Goal: Transaction & Acquisition: Purchase product/service

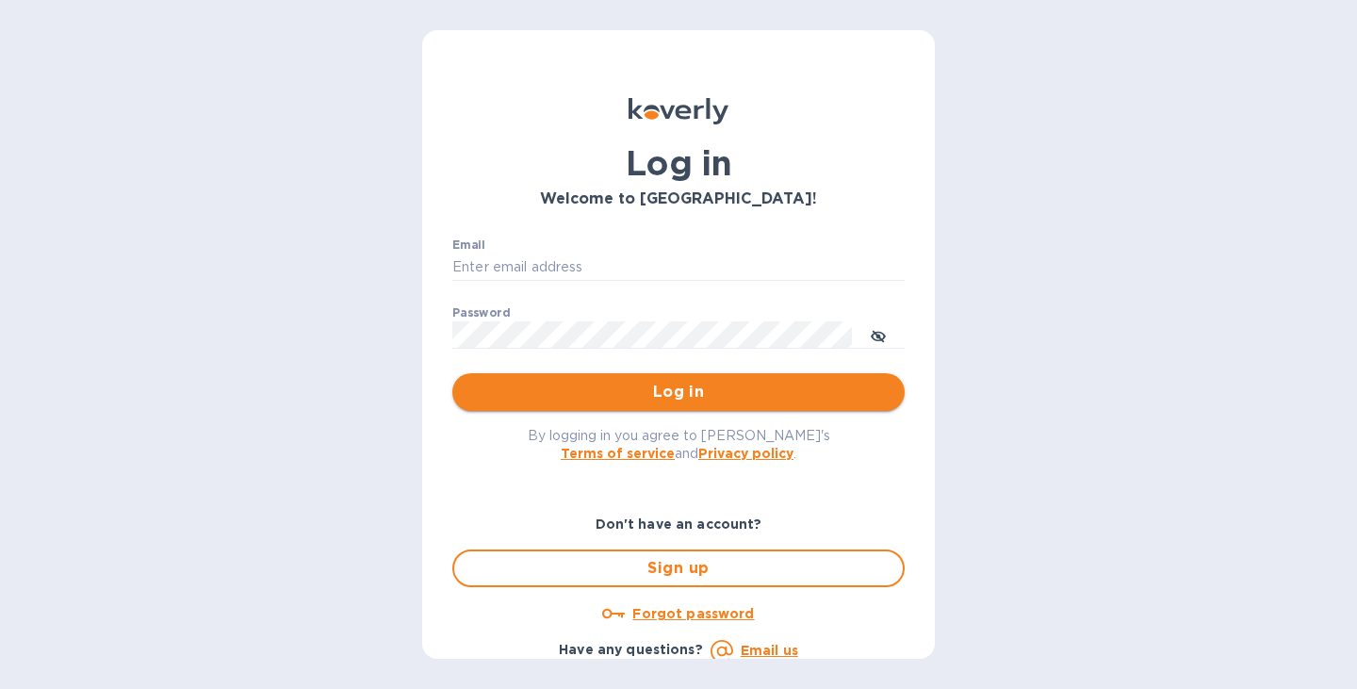
type input "[EMAIL_ADDRESS][DOMAIN_NAME]"
click at [652, 393] on span "Log in" at bounding box center [679, 392] width 422 height 23
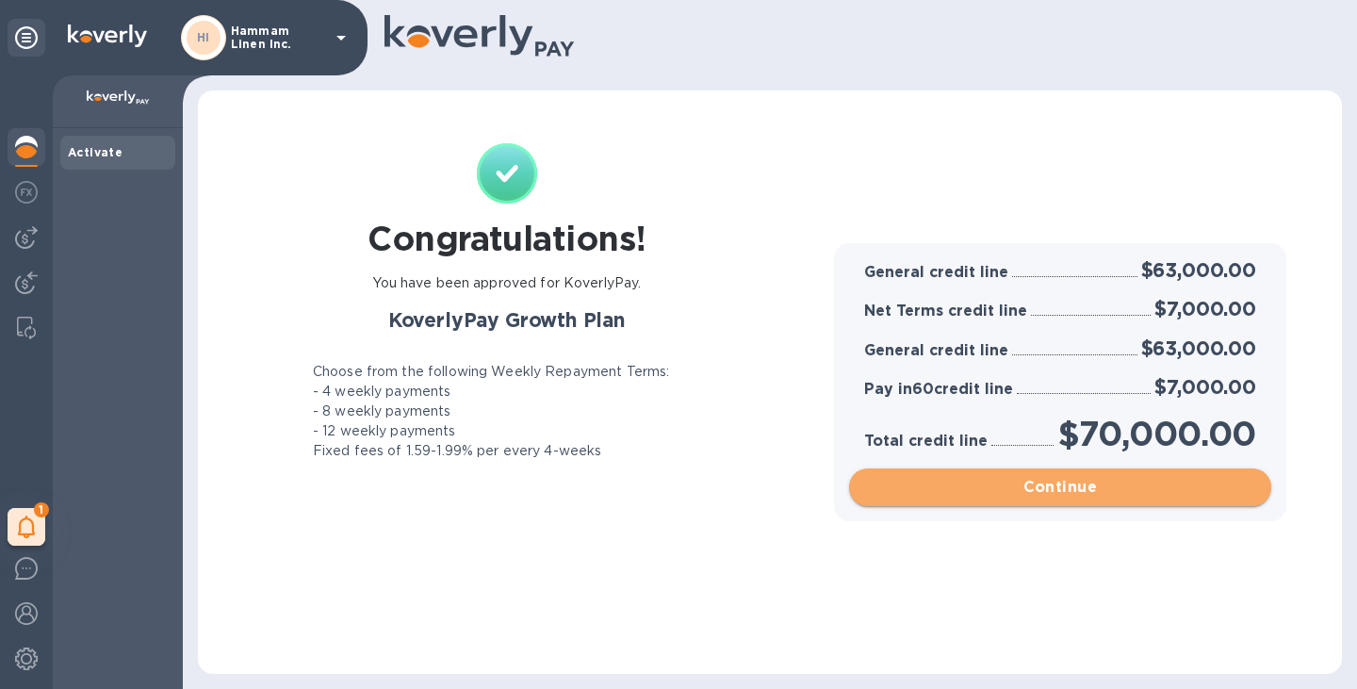
click at [1098, 469] on button "Continue" at bounding box center [1060, 488] width 422 height 38
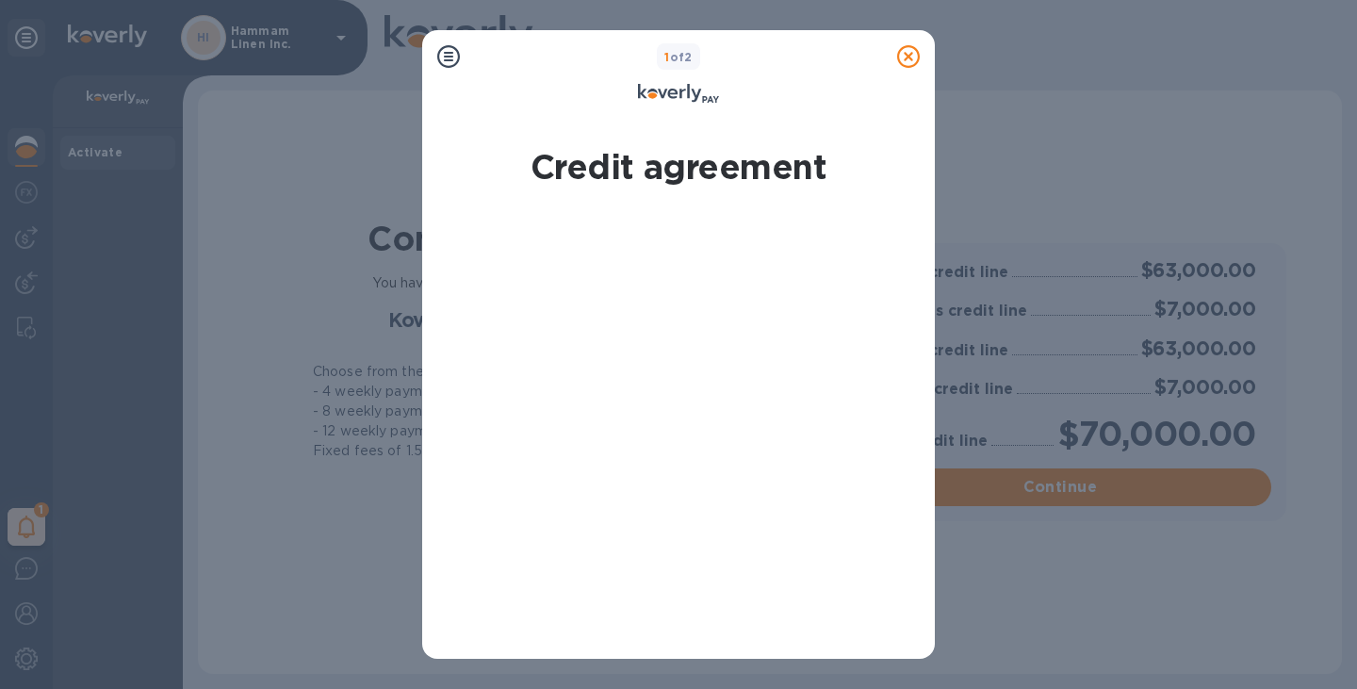
click at [939, 315] on div "1 of 2 Credit agreement Expand page view By signing electronically, I [PERSON_N…" at bounding box center [678, 344] width 1357 height 689
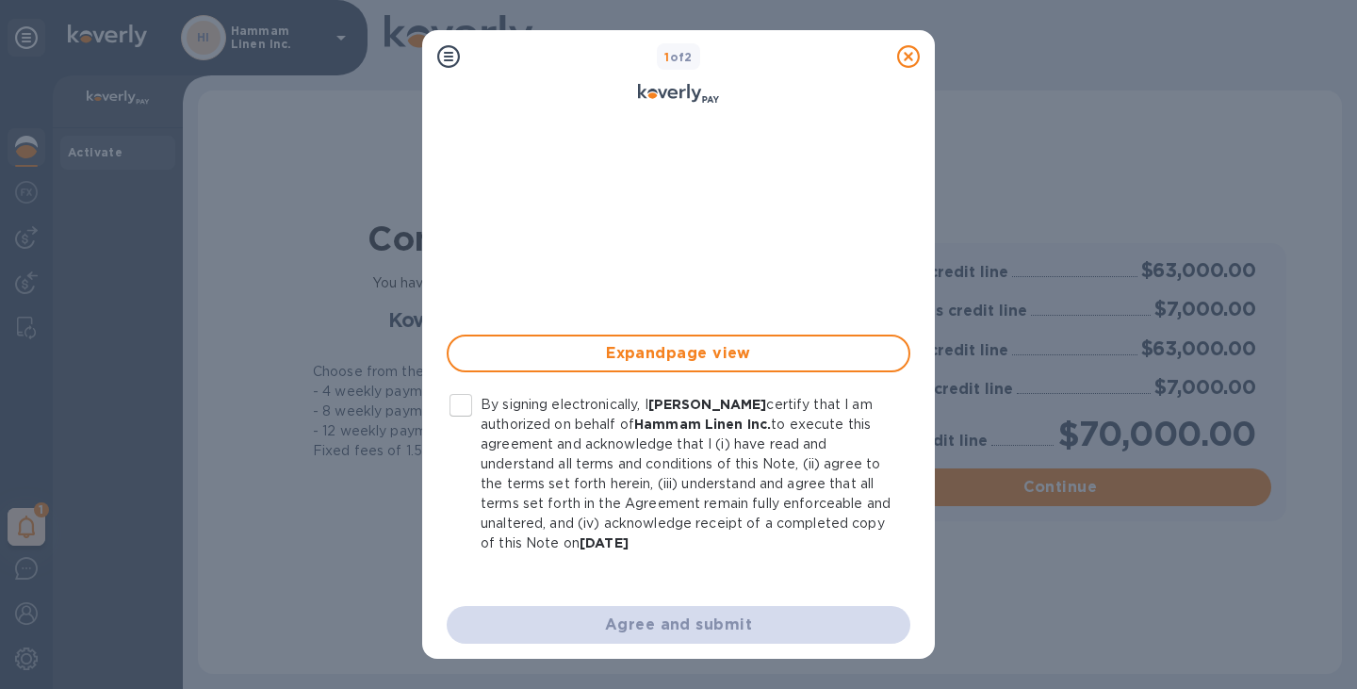
click at [452, 403] on input "By signing electronically, I [PERSON_NAME] certify that I am authorized on beha…" at bounding box center [461, 406] width 40 height 40
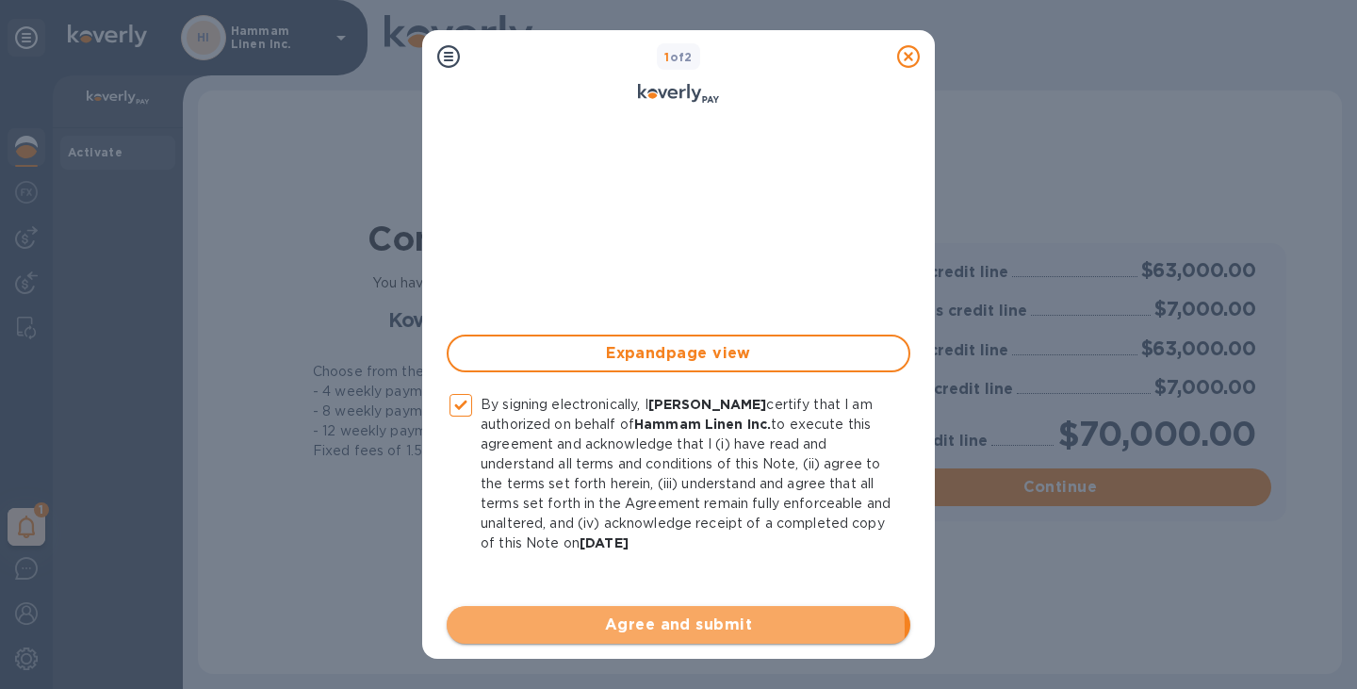
click at [633, 629] on span "Agree and submit" at bounding box center [679, 625] width 434 height 23
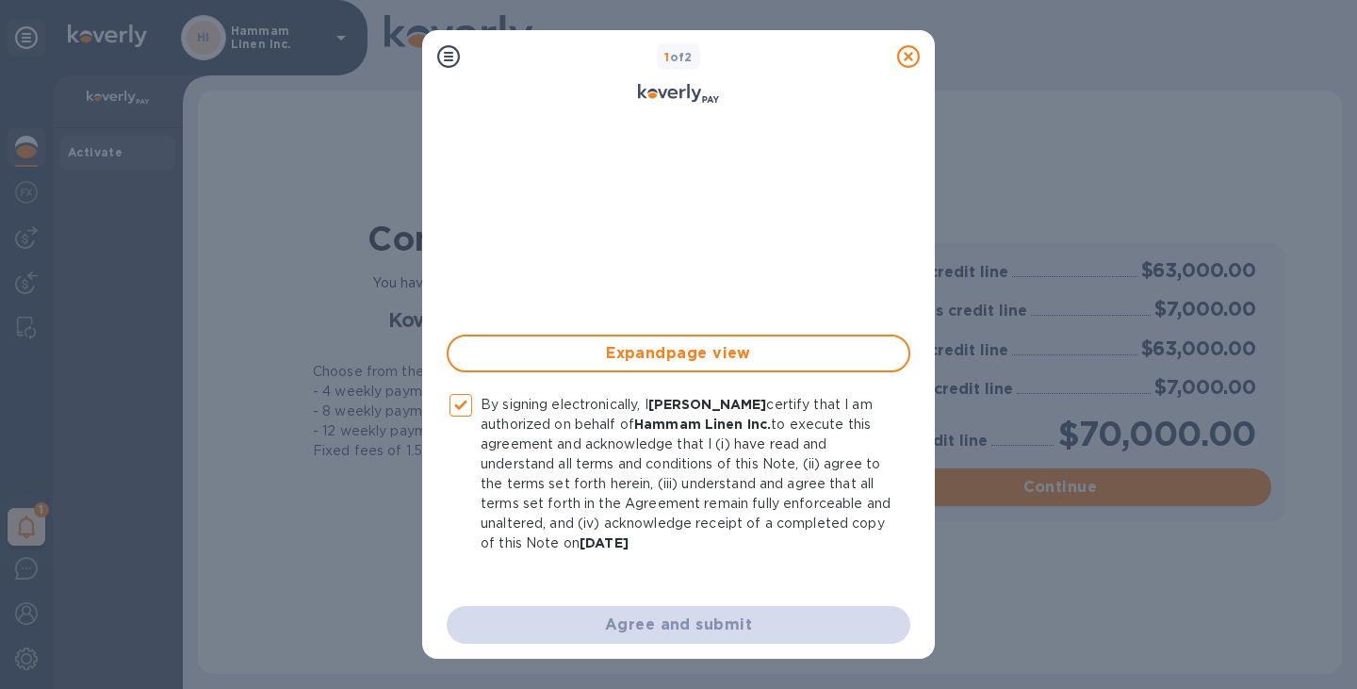
checkbox input "false"
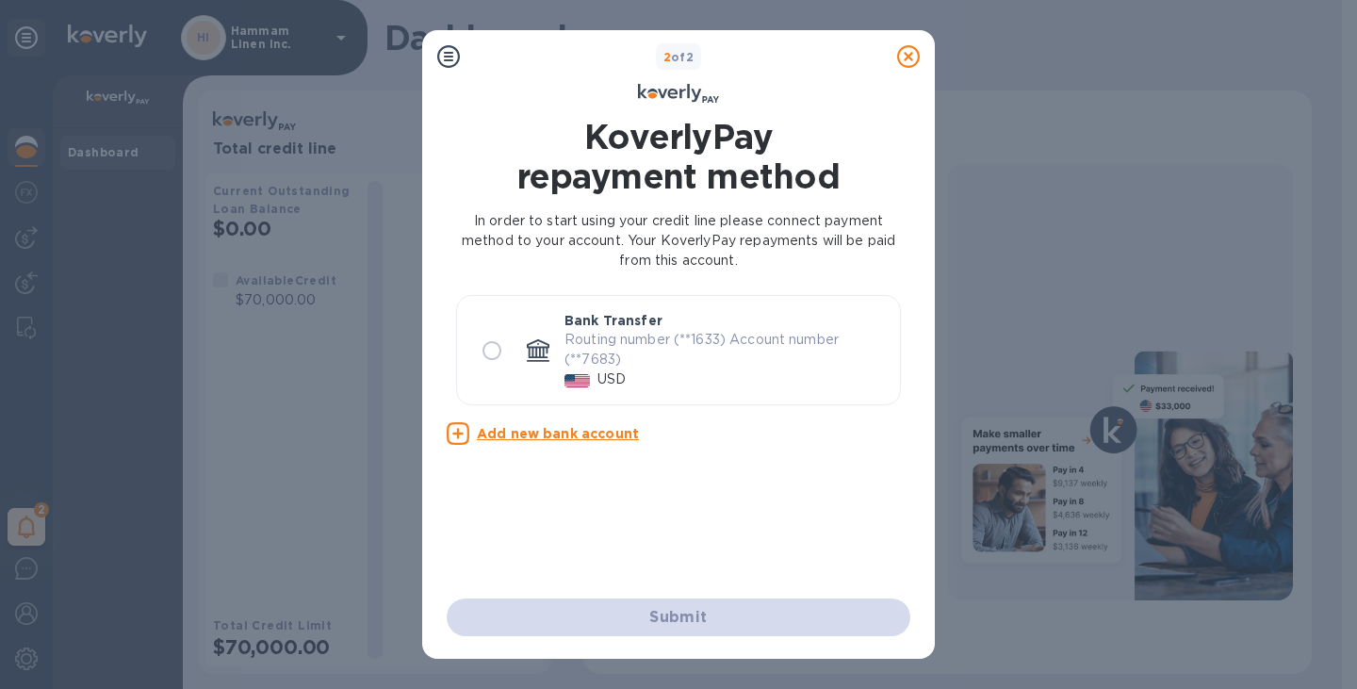
scroll to position [0, 0]
click at [666, 364] on p "Routing number (**1633) Account number (**7683)" at bounding box center [725, 350] width 321 height 40
radio input "true"
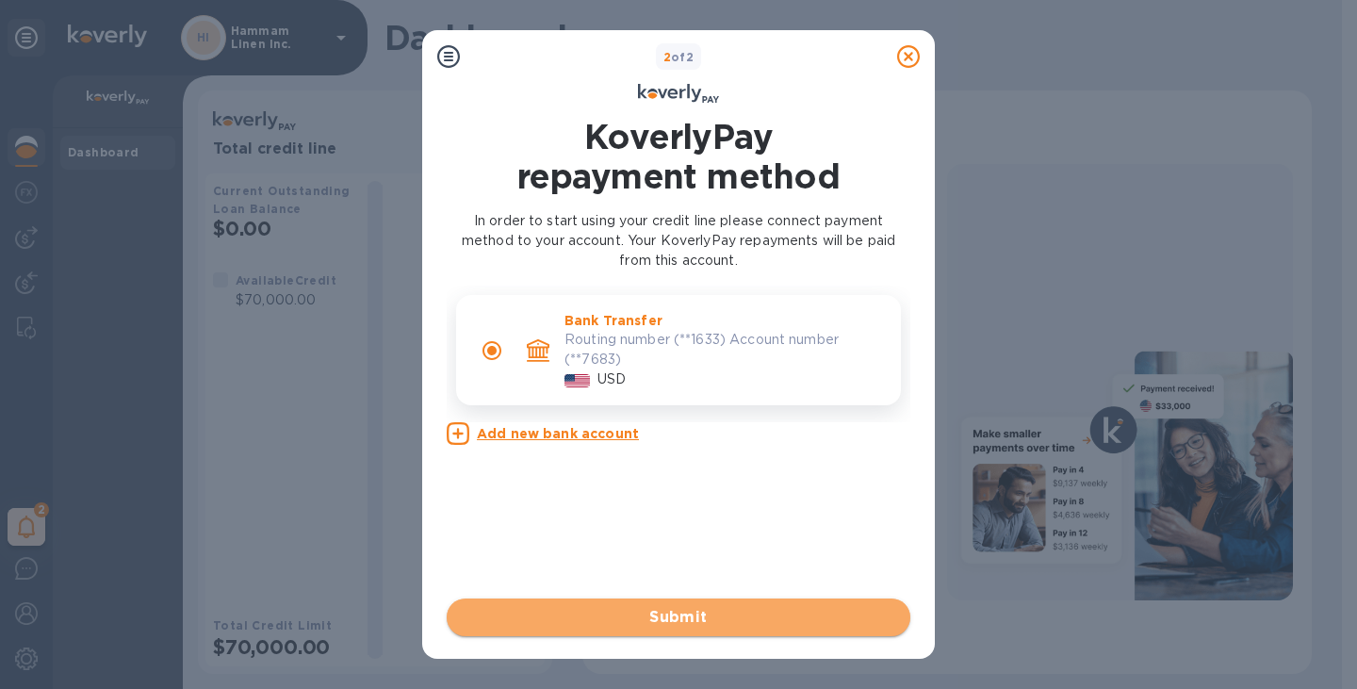
click at [659, 608] on span "Submit" at bounding box center [679, 617] width 434 height 23
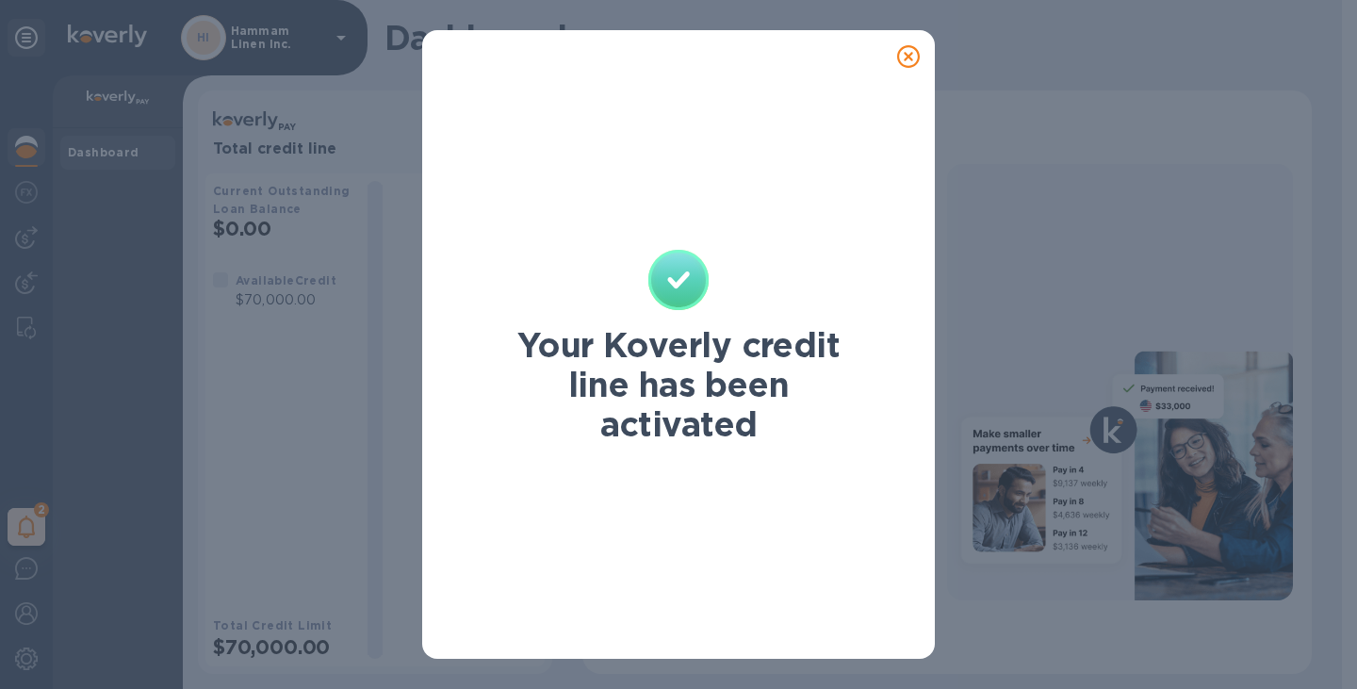
click at [908, 53] on icon at bounding box center [908, 56] width 23 height 23
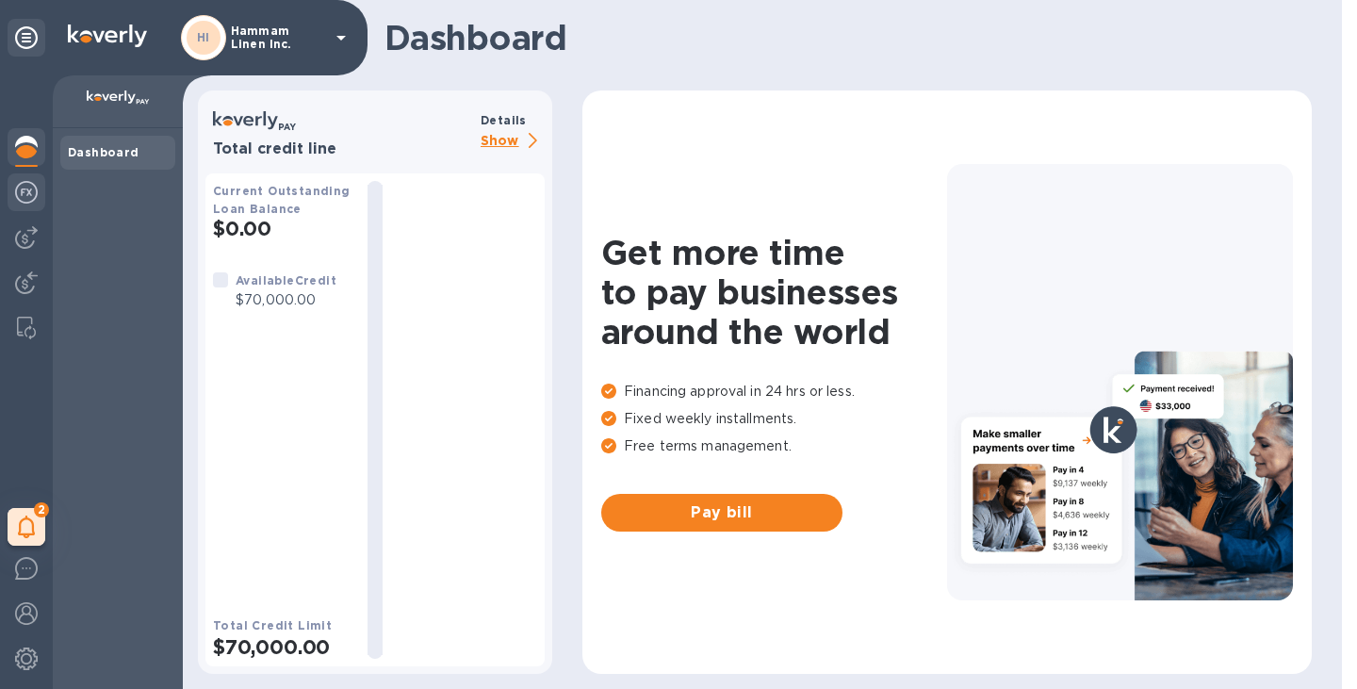
click at [39, 186] on div at bounding box center [27, 193] width 38 height 41
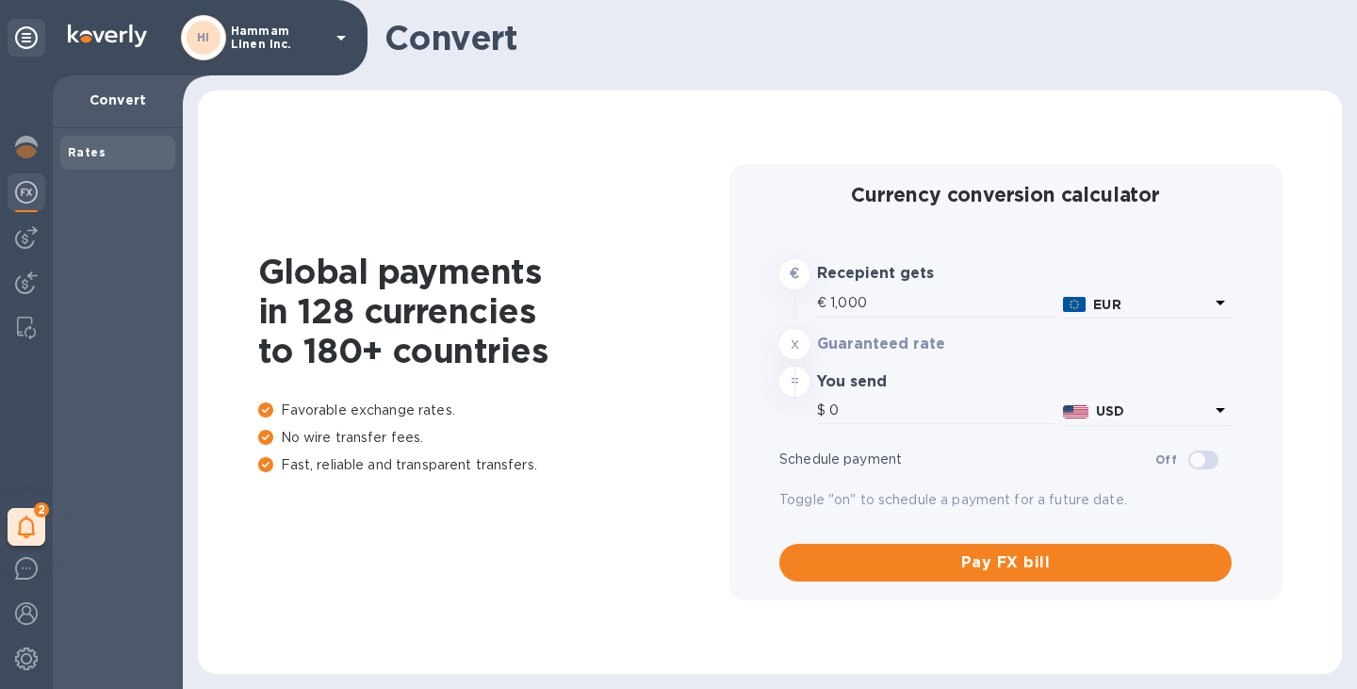
type input "1,179.89"
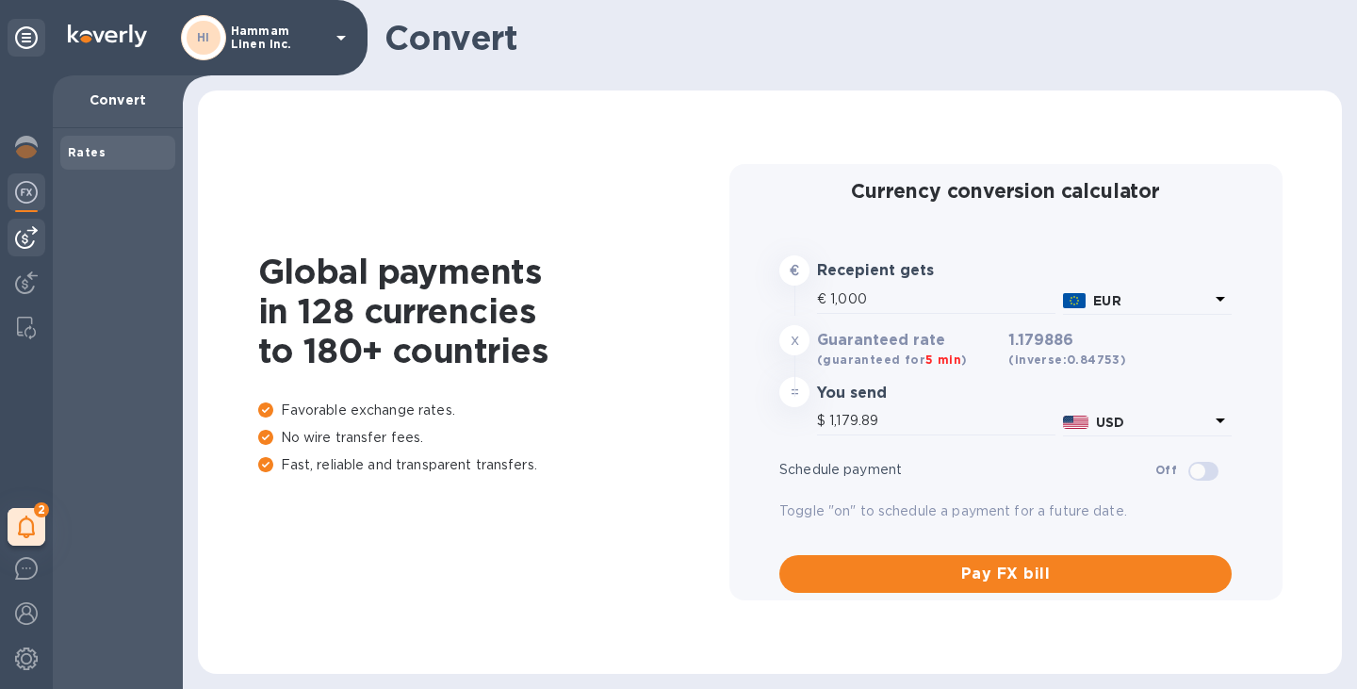
click at [27, 231] on img at bounding box center [26, 237] width 23 height 23
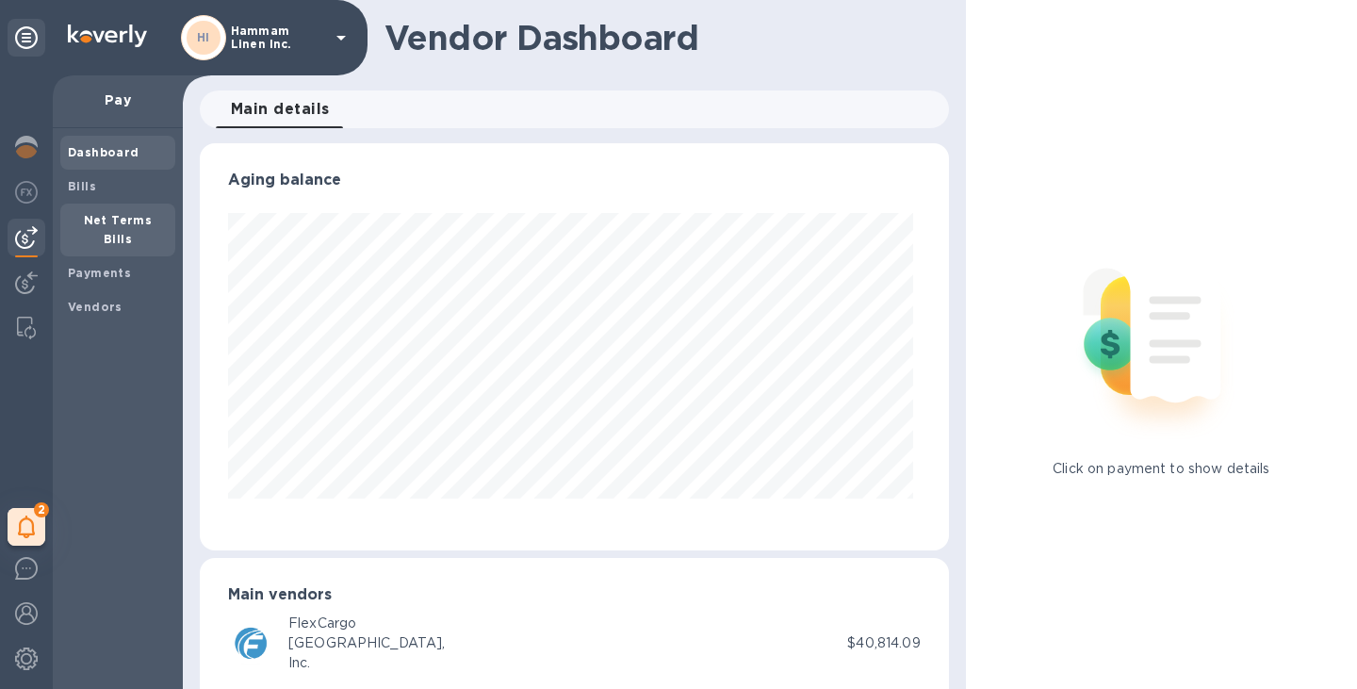
scroll to position [407, 742]
click at [105, 187] on span "Bills" at bounding box center [118, 186] width 100 height 19
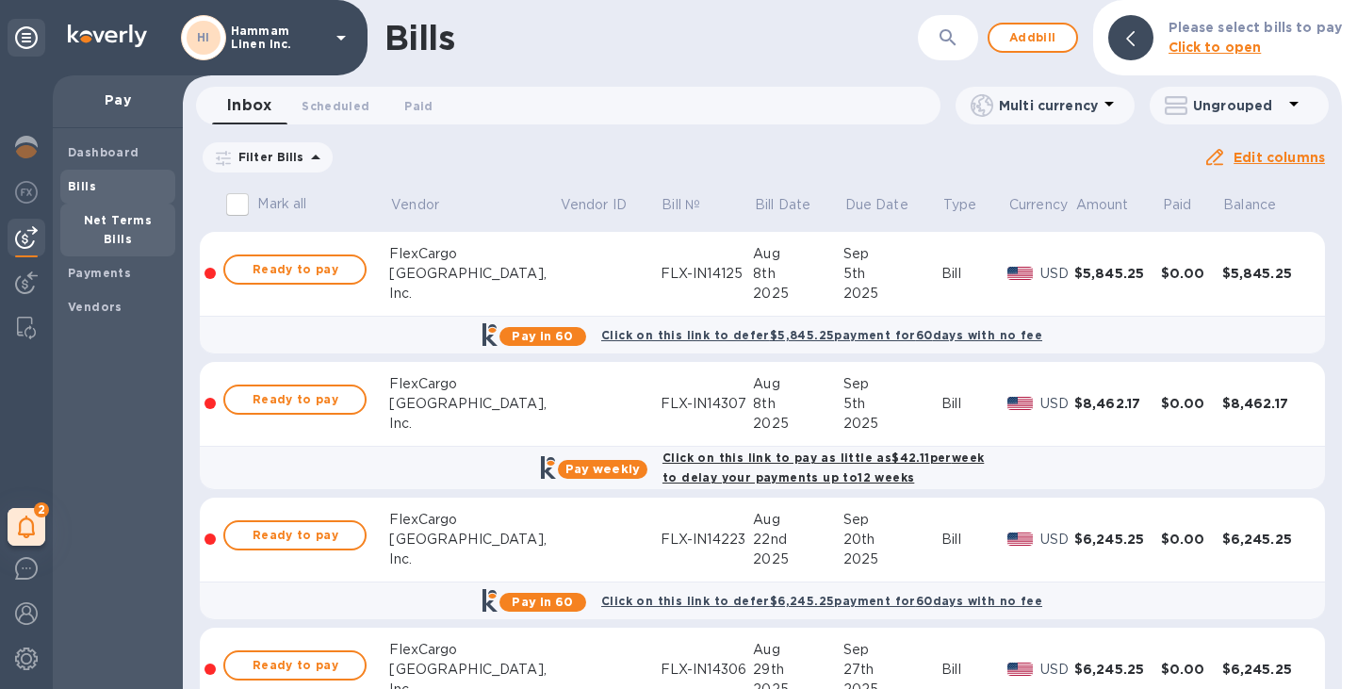
click at [132, 223] on b "Net Terms Bills" at bounding box center [118, 229] width 69 height 33
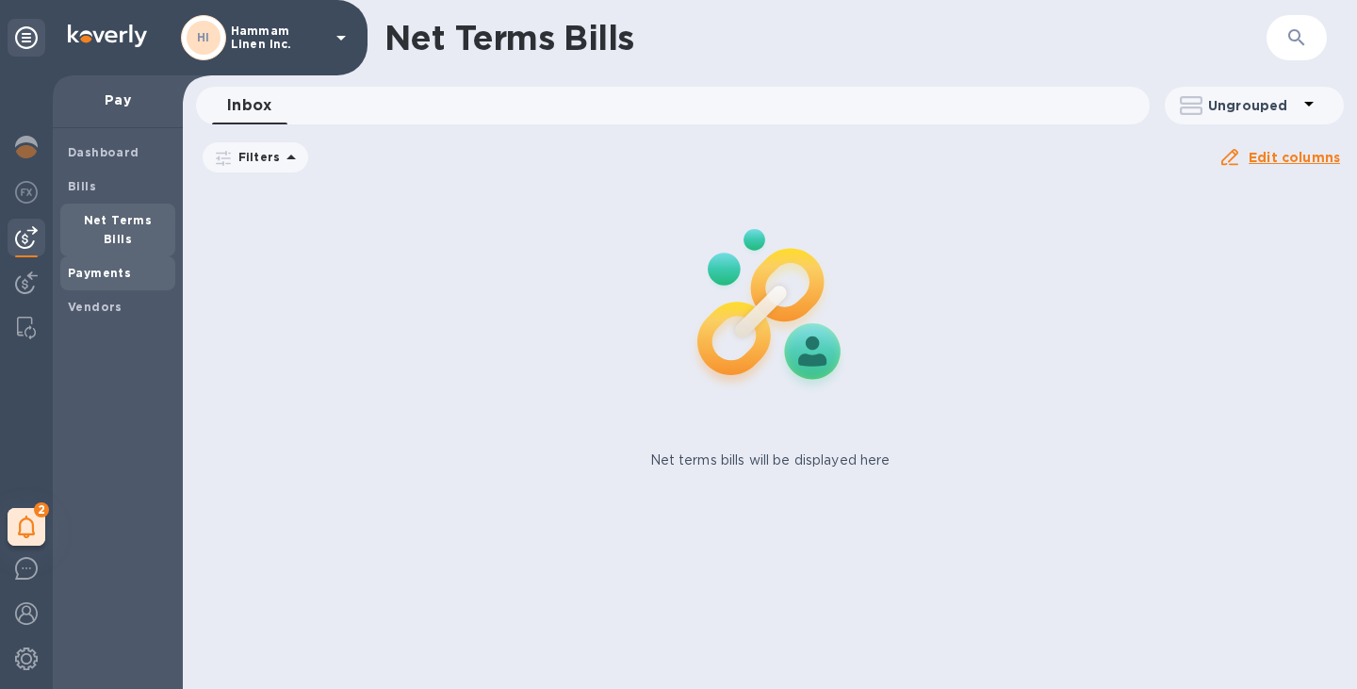
click at [123, 264] on span "Payments" at bounding box center [99, 273] width 63 height 19
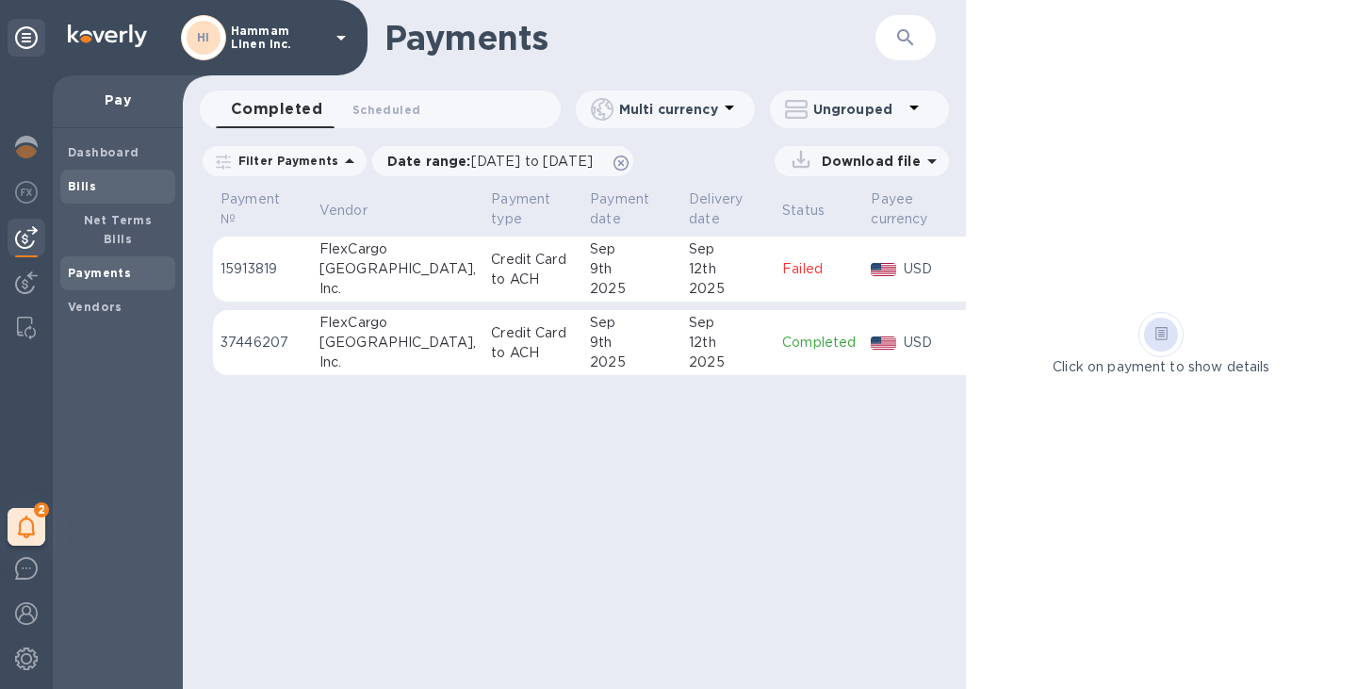
click at [121, 190] on span "Bills" at bounding box center [118, 186] width 100 height 19
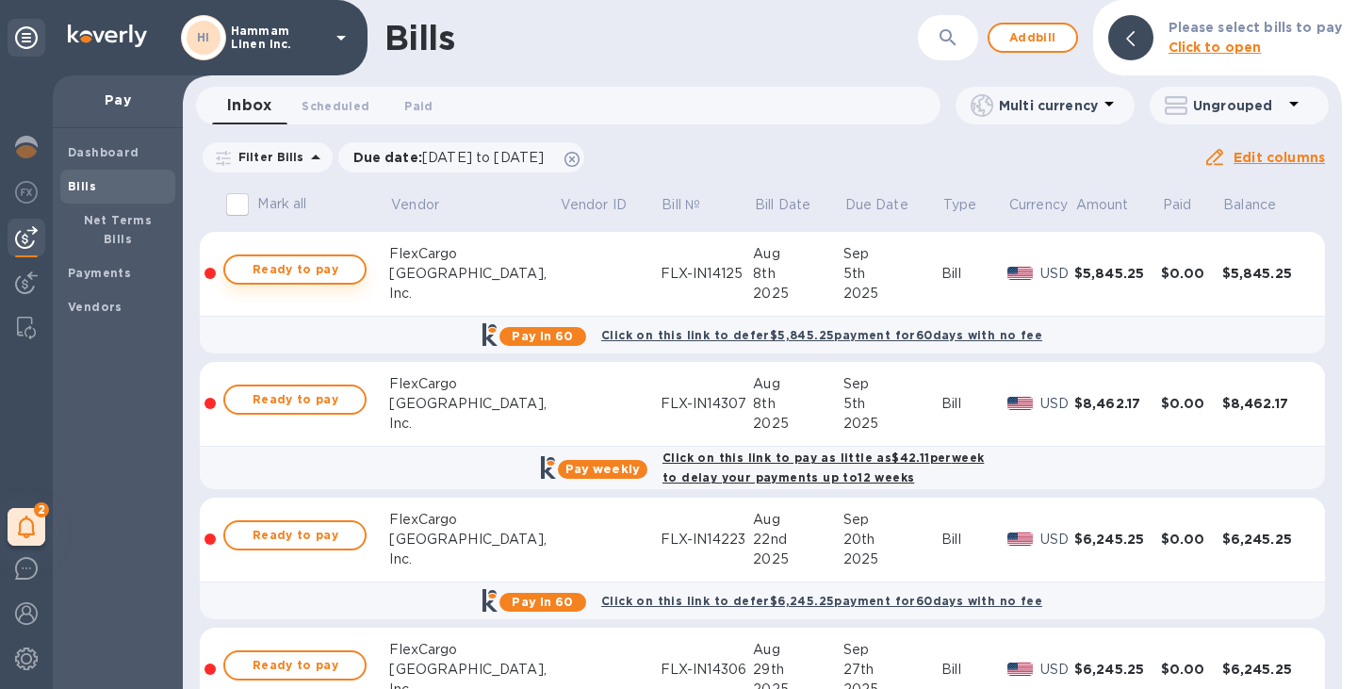
click at [292, 266] on span "Ready to pay" at bounding box center [294, 269] width 109 height 23
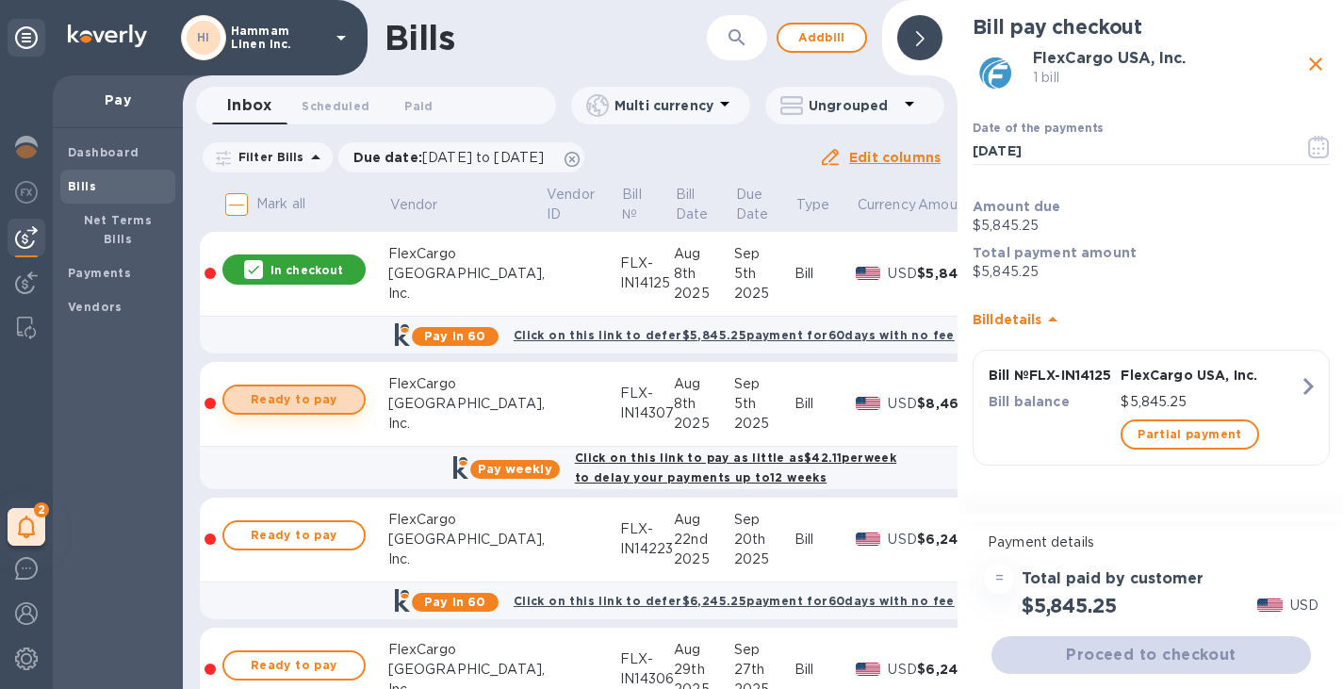
click at [299, 397] on span "Ready to pay" at bounding box center [293, 399] width 109 height 23
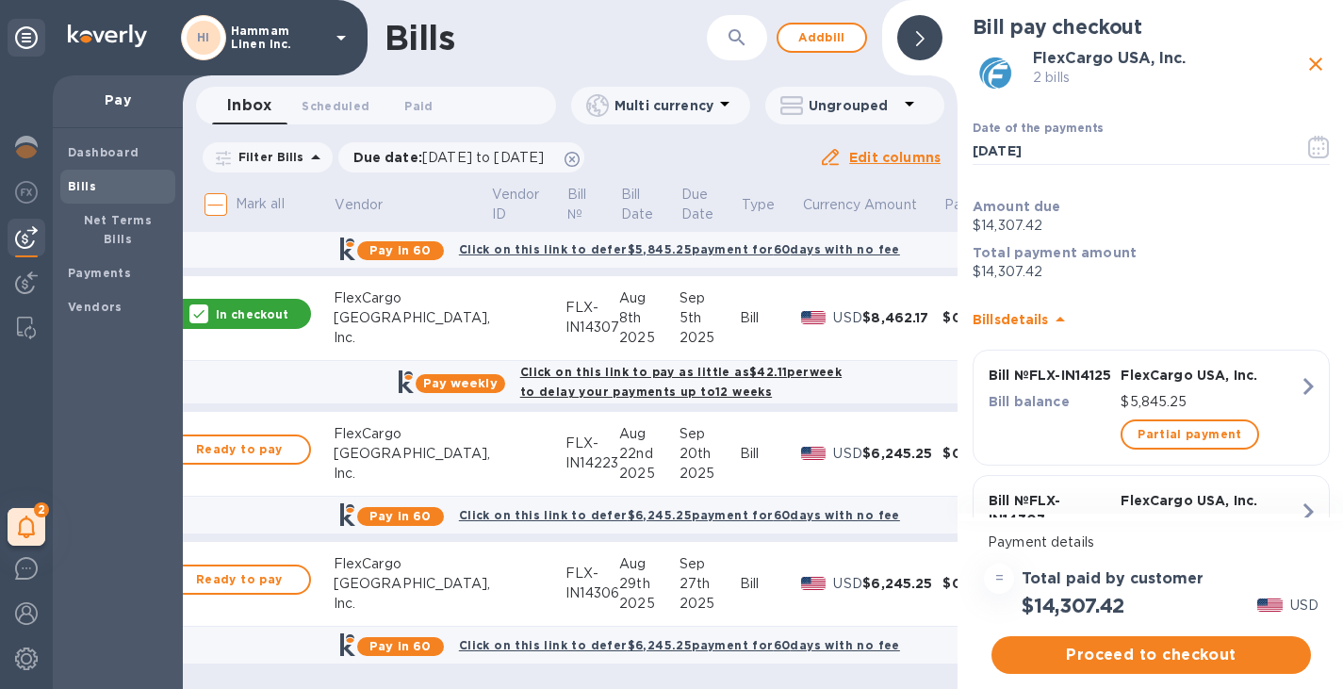
scroll to position [99, 0]
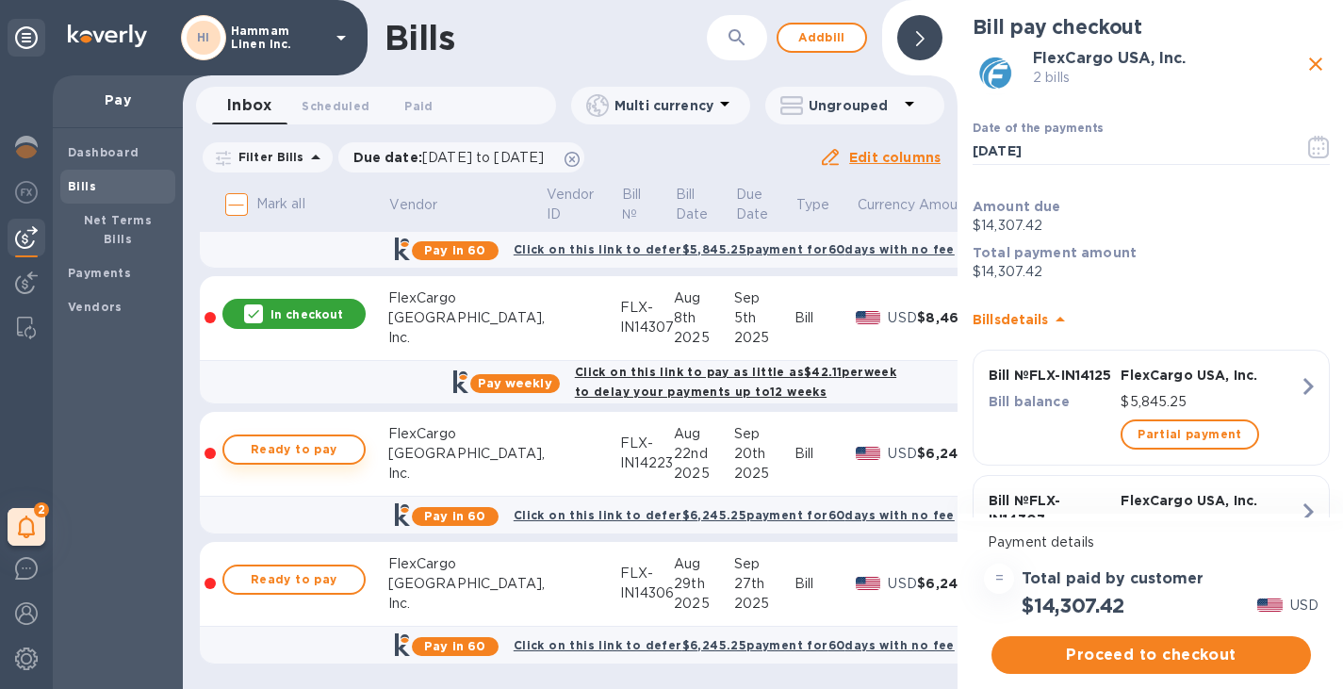
click at [323, 442] on span "Ready to pay" at bounding box center [293, 449] width 109 height 23
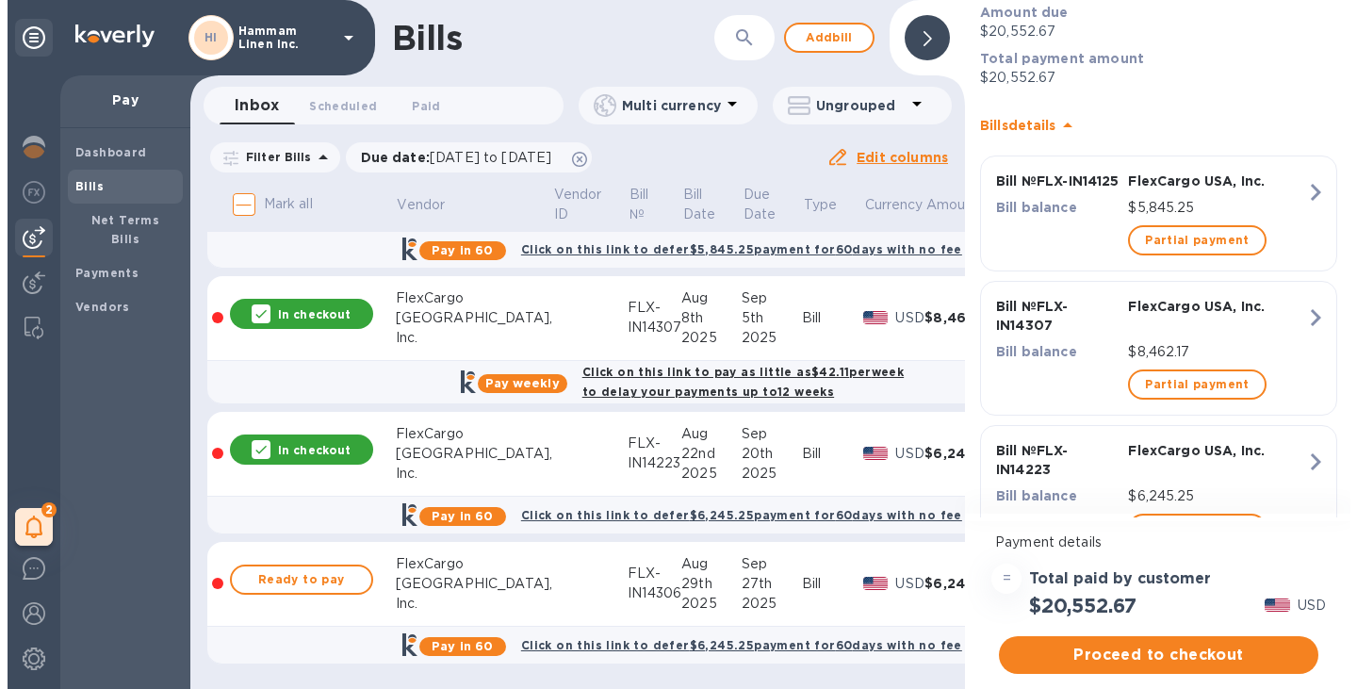
scroll to position [295, 0]
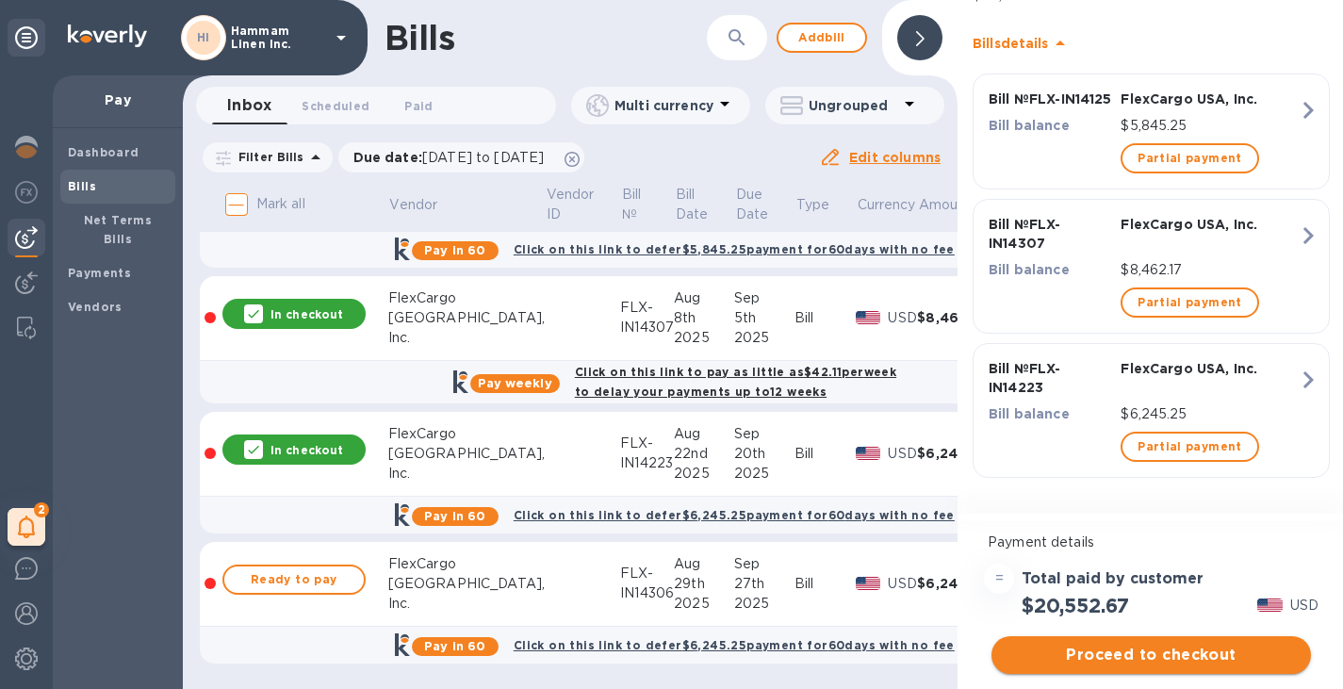
click at [1224, 653] on span "Proceed to checkout" at bounding box center [1151, 655] width 289 height 23
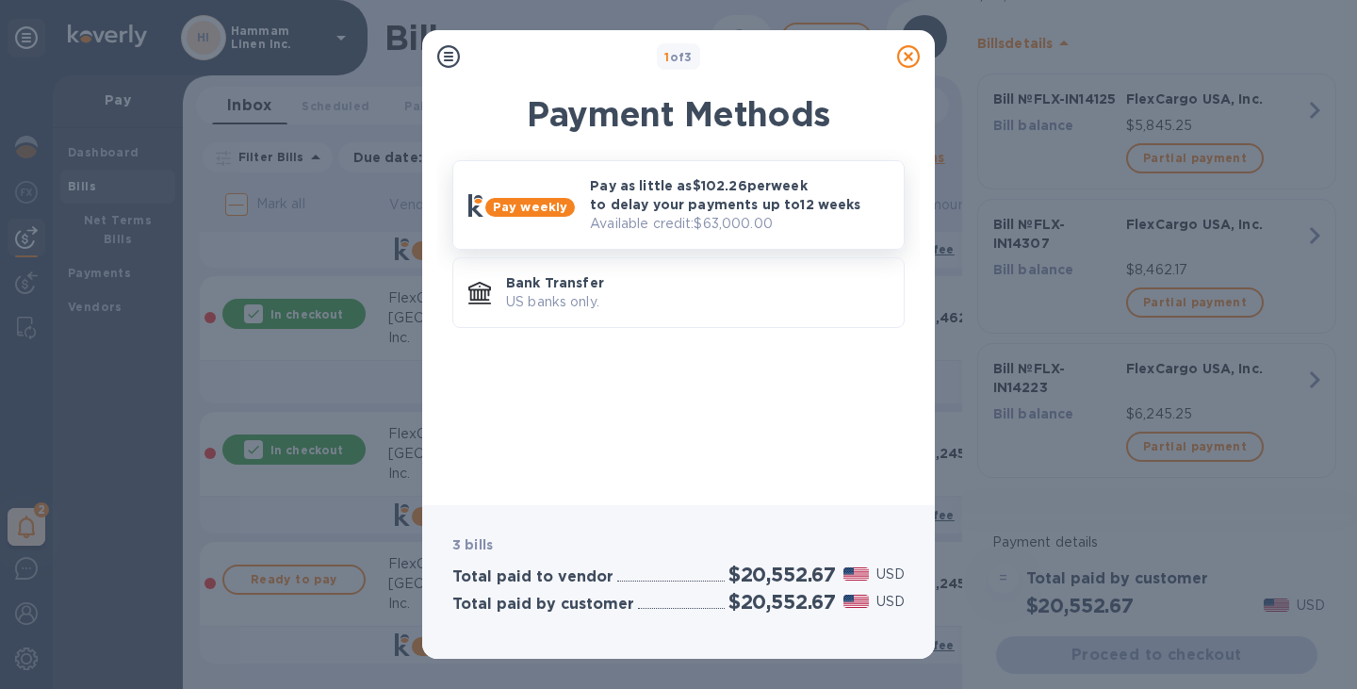
click at [663, 217] on p "Available credit: $63,000.00" at bounding box center [739, 224] width 299 height 20
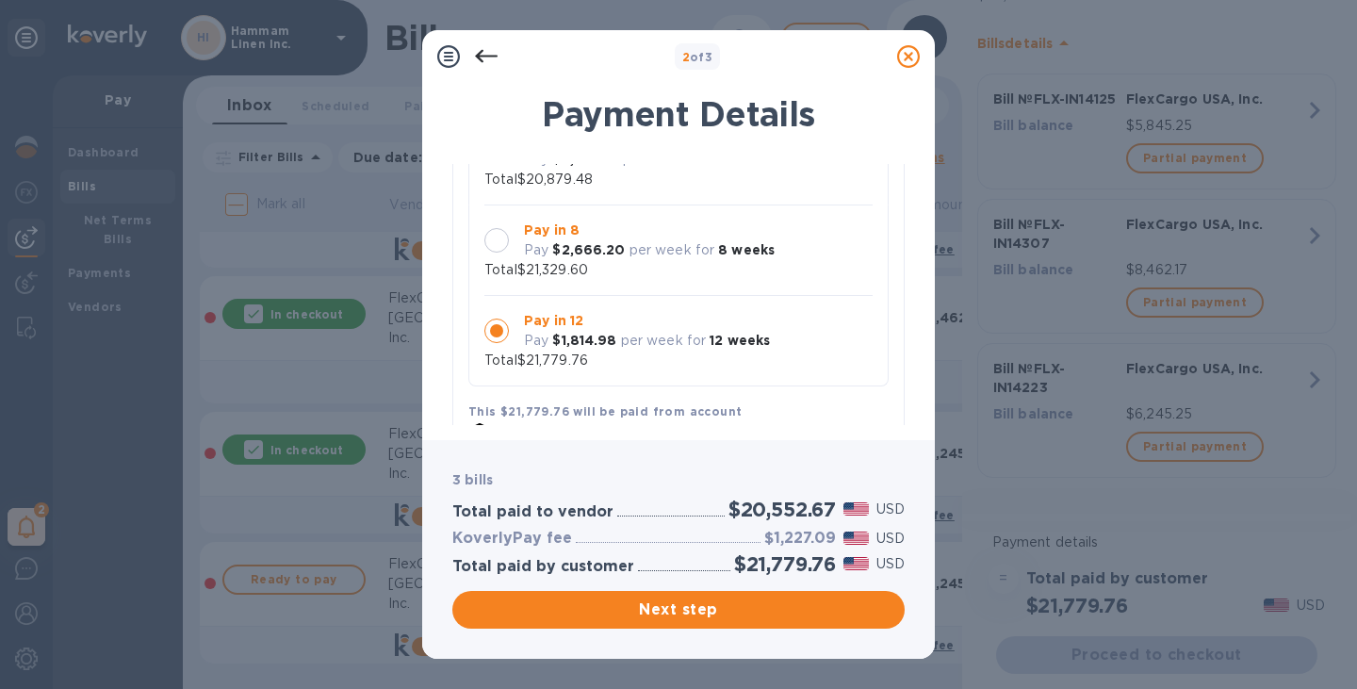
scroll to position [0, 0]
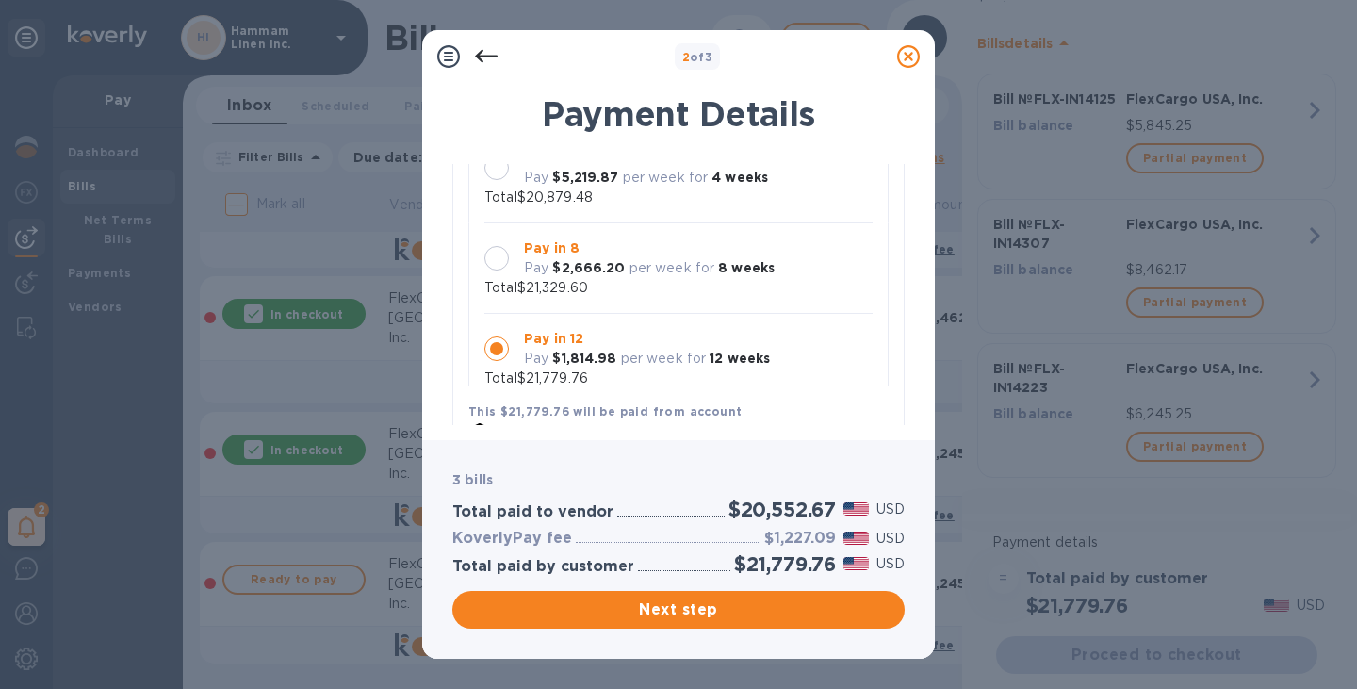
click at [498, 264] on div at bounding box center [497, 258] width 25 height 25
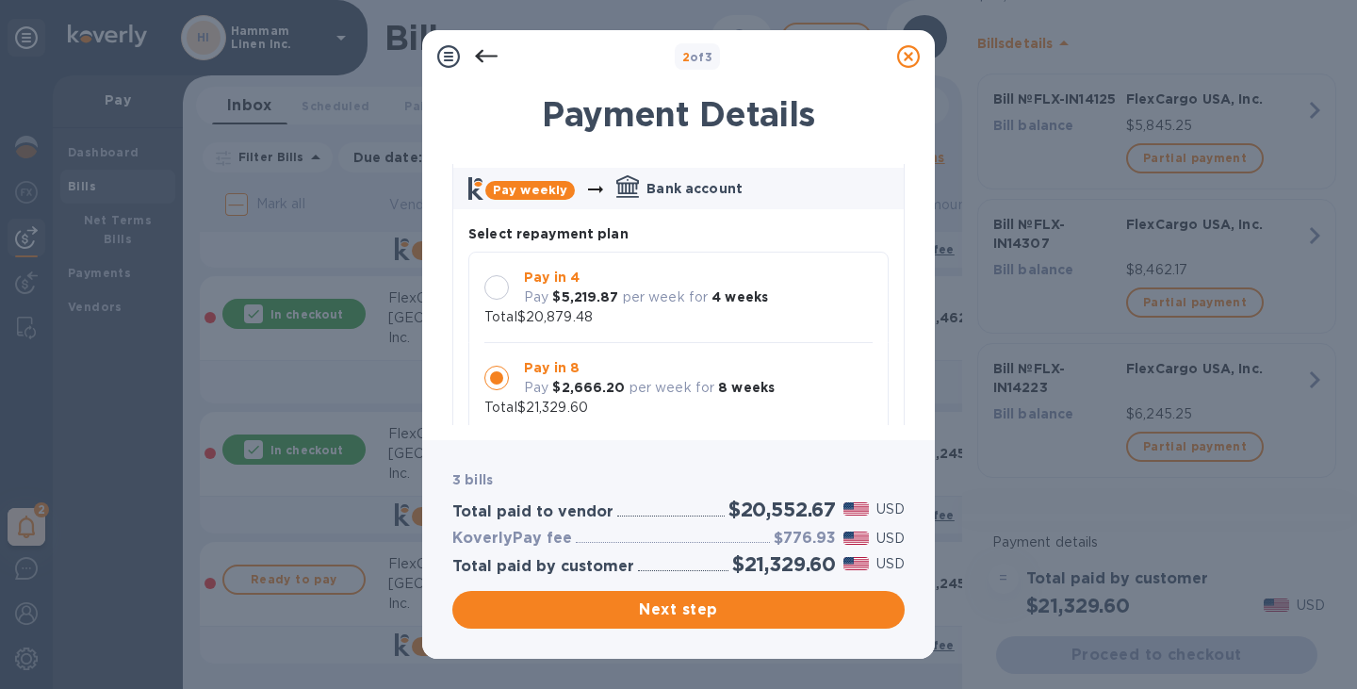
scroll to position [81, 0]
click at [503, 288] on div at bounding box center [497, 286] width 25 height 25
click at [503, 382] on div at bounding box center [497, 377] width 25 height 25
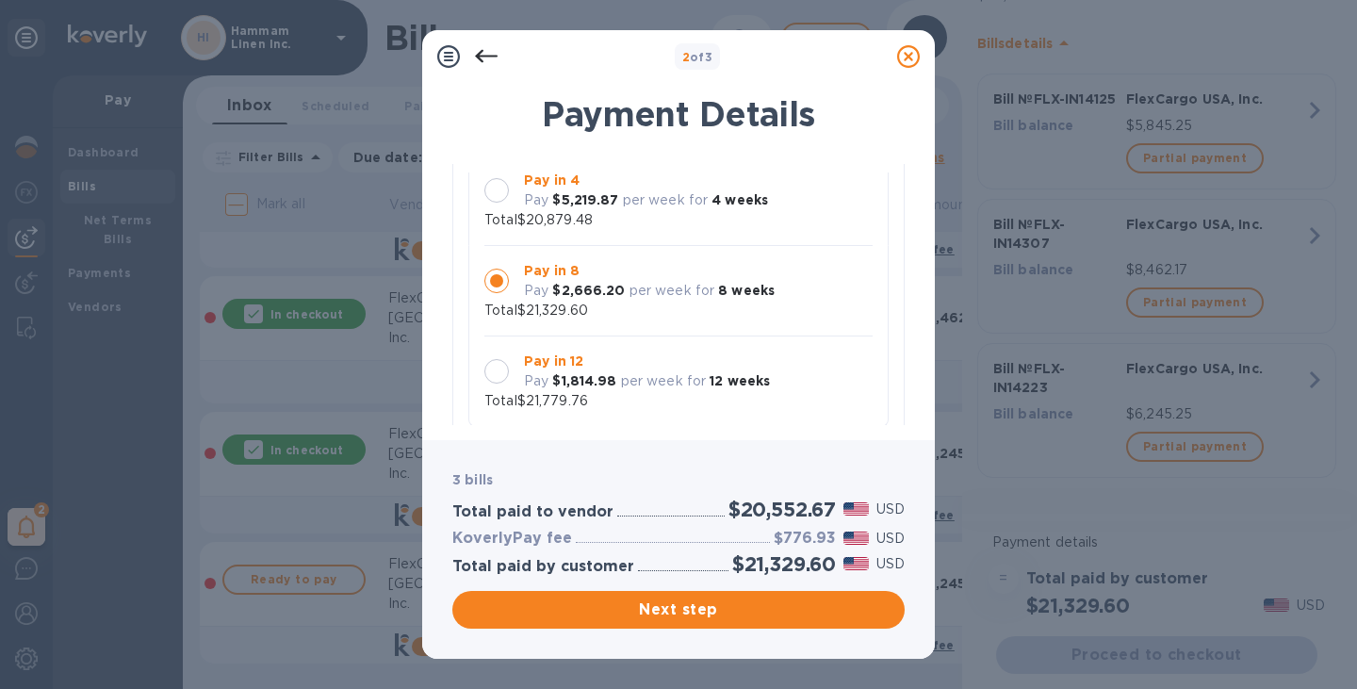
scroll to position [160, 0]
click at [513, 366] on div at bounding box center [497, 371] width 40 height 40
click at [513, 283] on div at bounding box center [497, 280] width 40 height 40
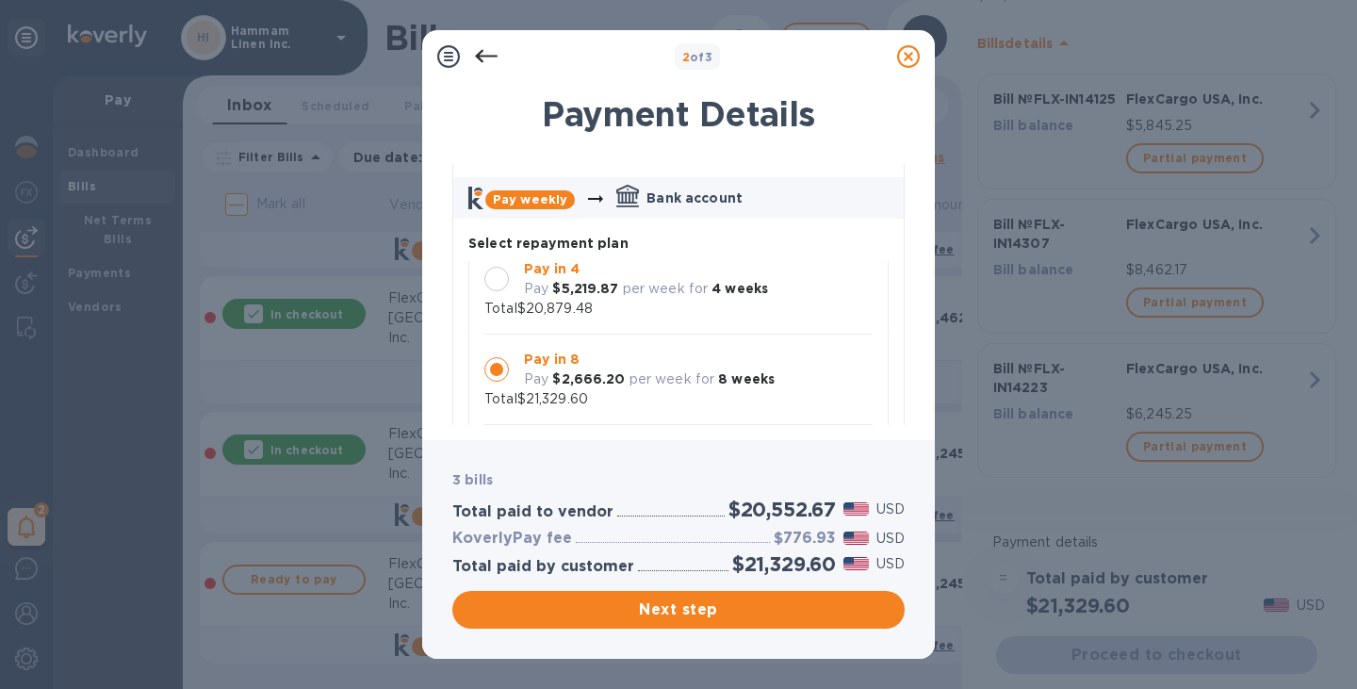
scroll to position [77, 0]
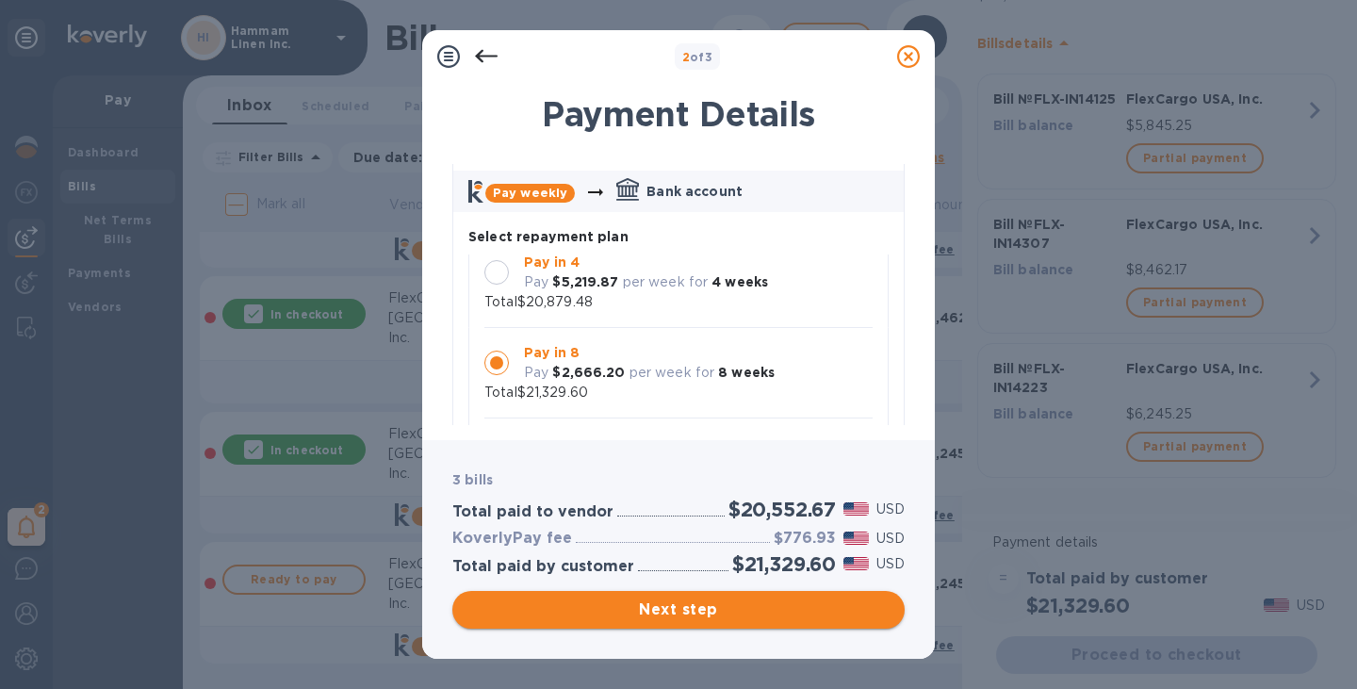
click at [662, 605] on span "Next step" at bounding box center [679, 610] width 422 height 23
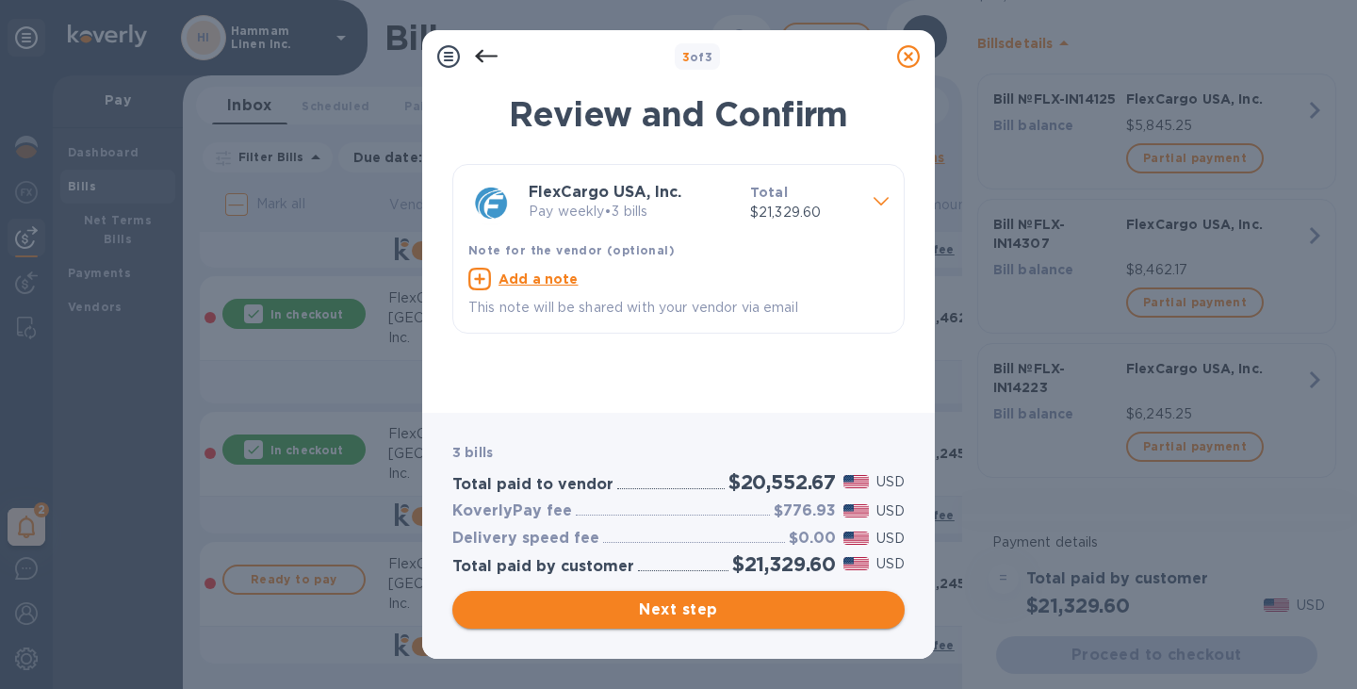
click at [702, 605] on span "Next step" at bounding box center [679, 610] width 422 height 23
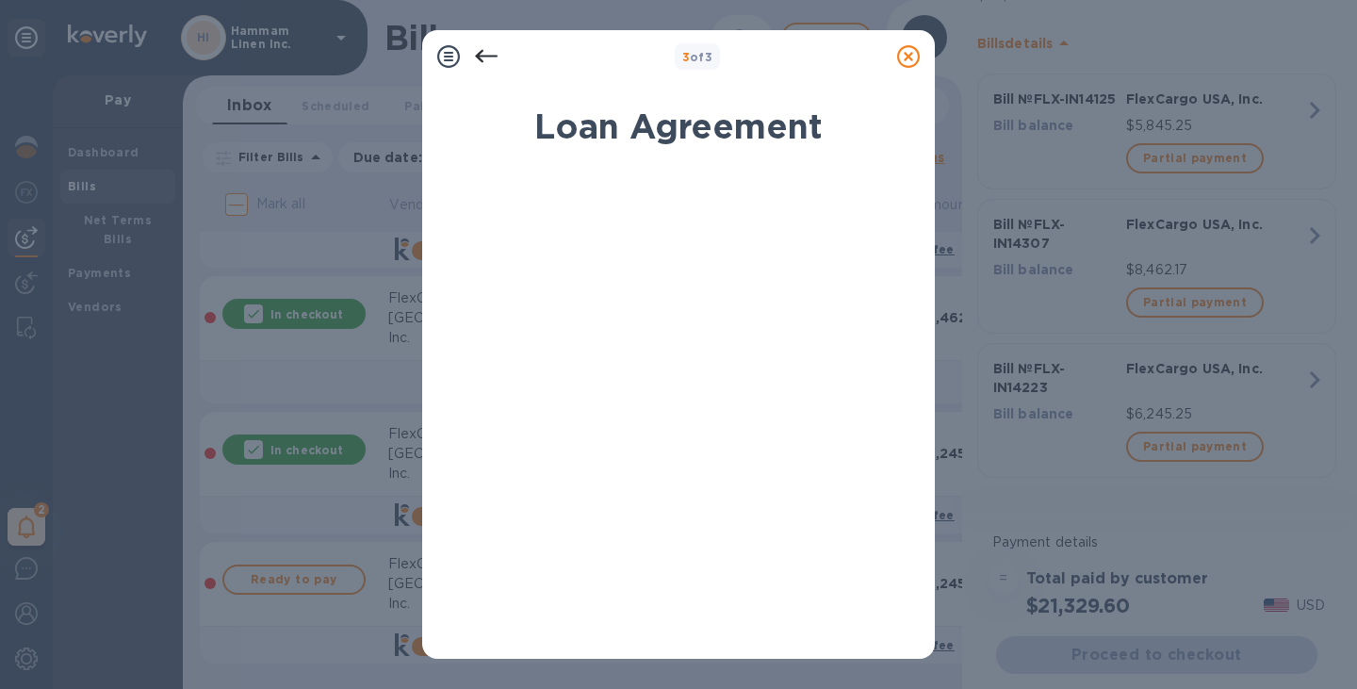
scroll to position [364, 0]
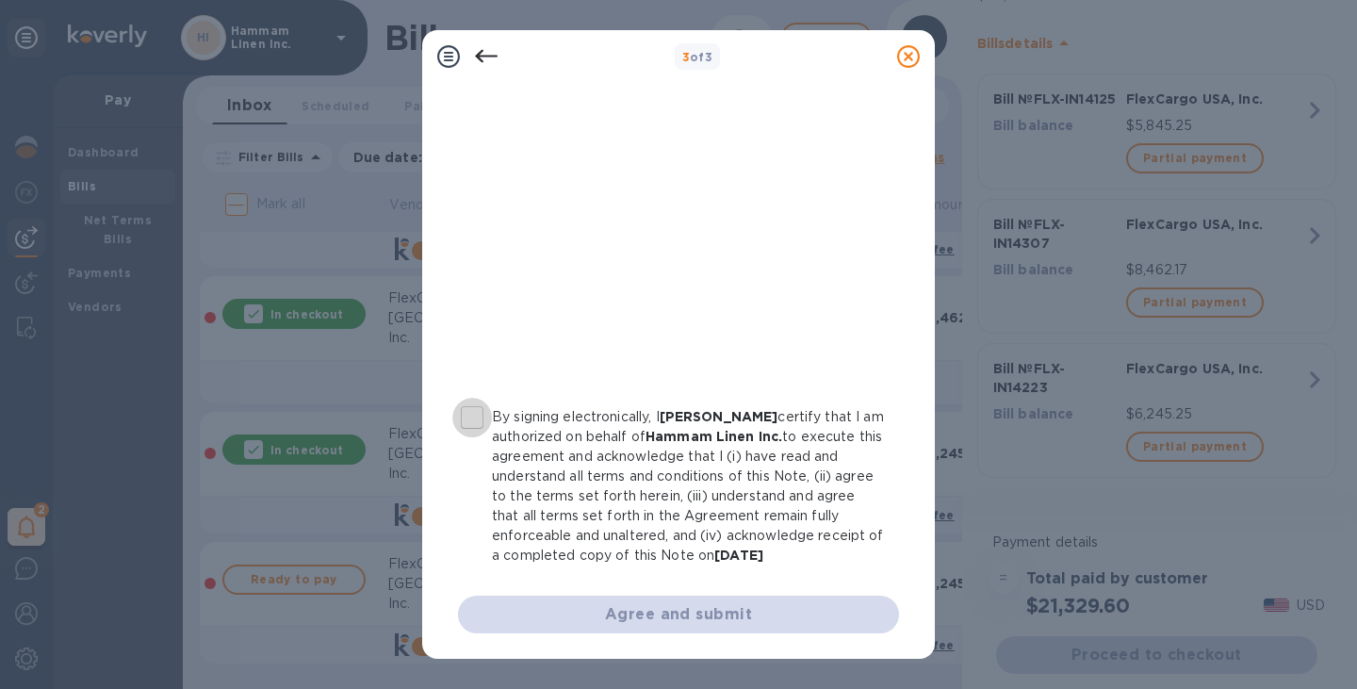
click at [478, 419] on input "By signing electronically, I [PERSON_NAME] certify that I am authorized on beha…" at bounding box center [472, 418] width 40 height 40
checkbox input "true"
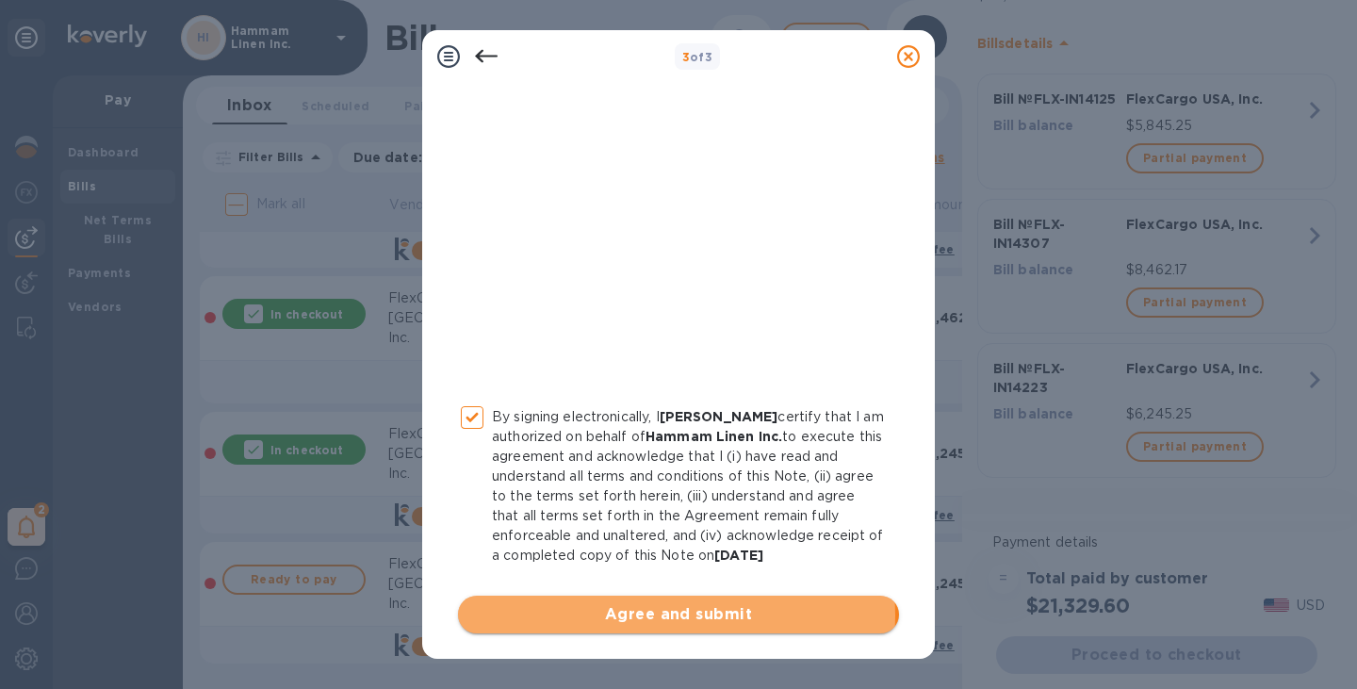
click at [676, 615] on span "Agree and submit" at bounding box center [678, 614] width 411 height 23
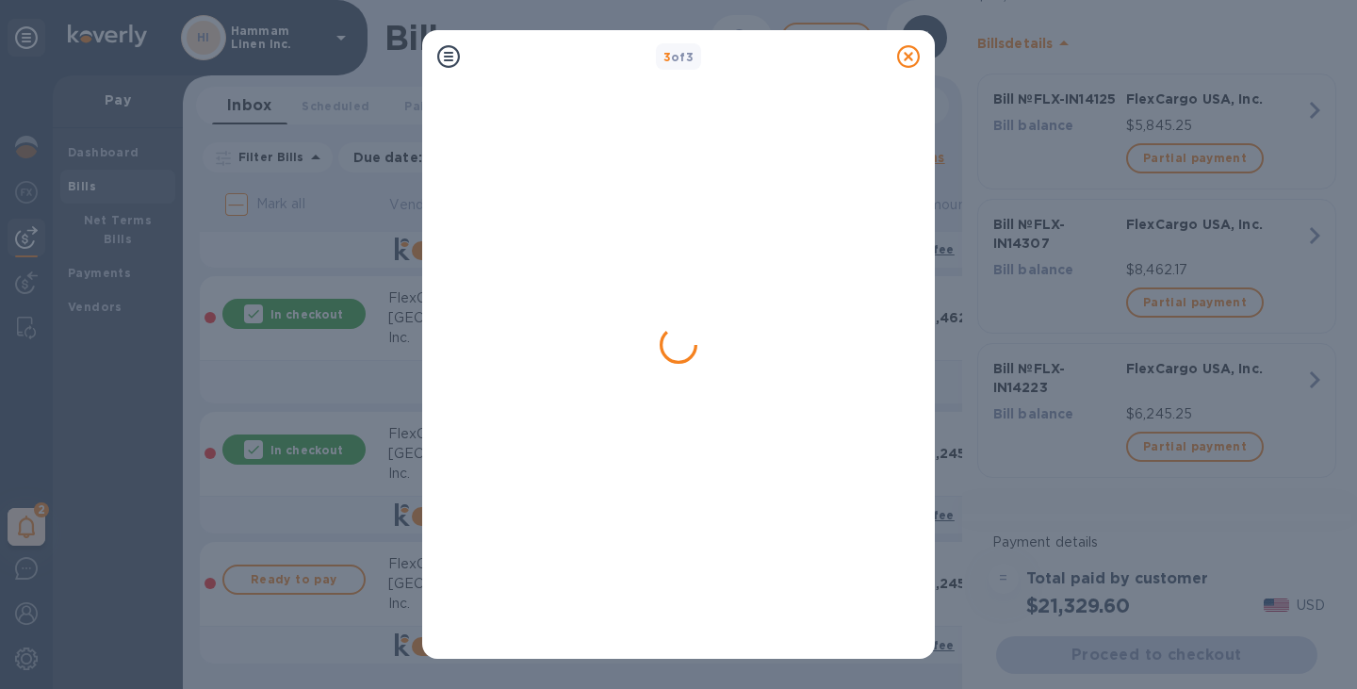
scroll to position [85, 0]
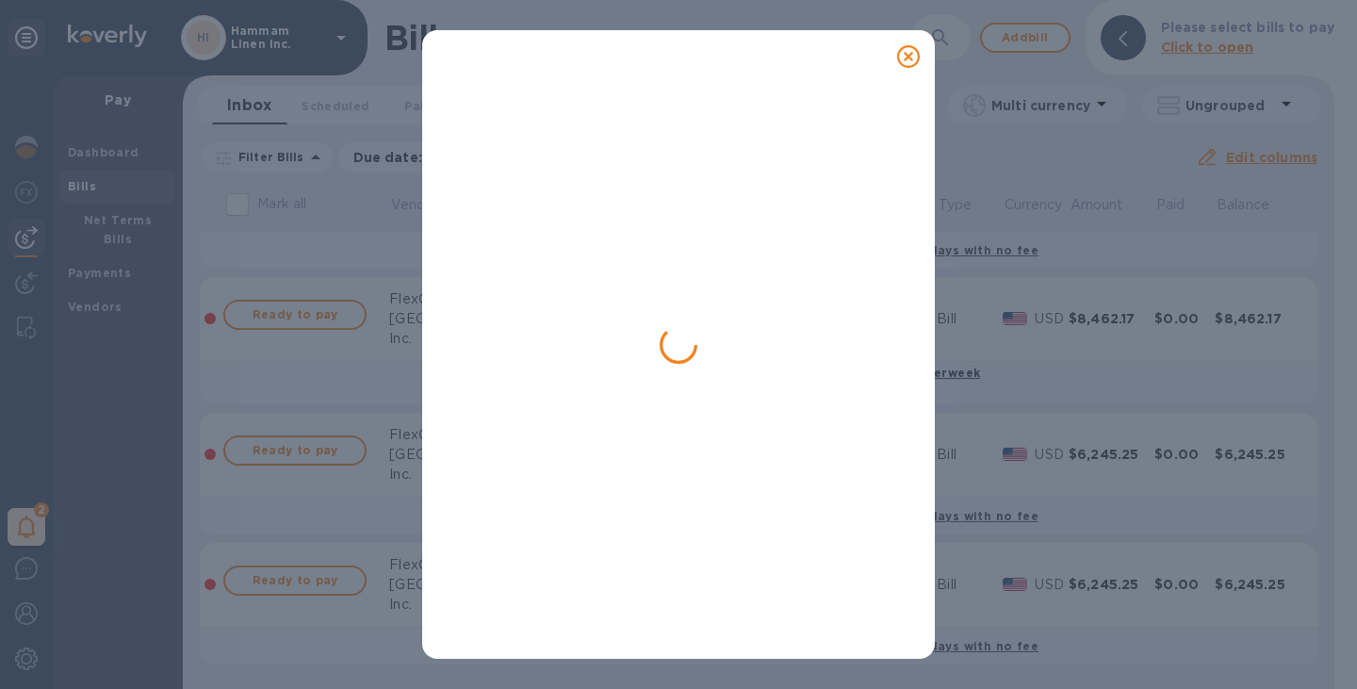
click at [914, 62] on icon at bounding box center [908, 56] width 23 height 23
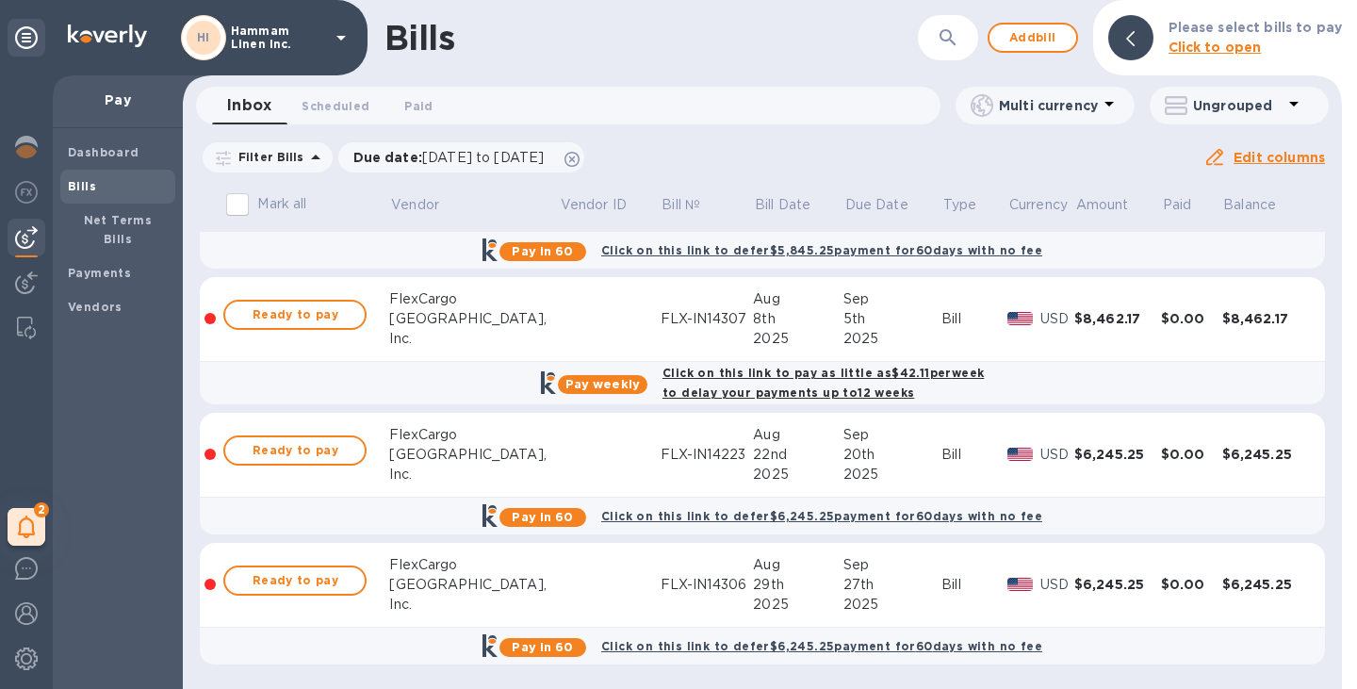
scroll to position [0, 0]
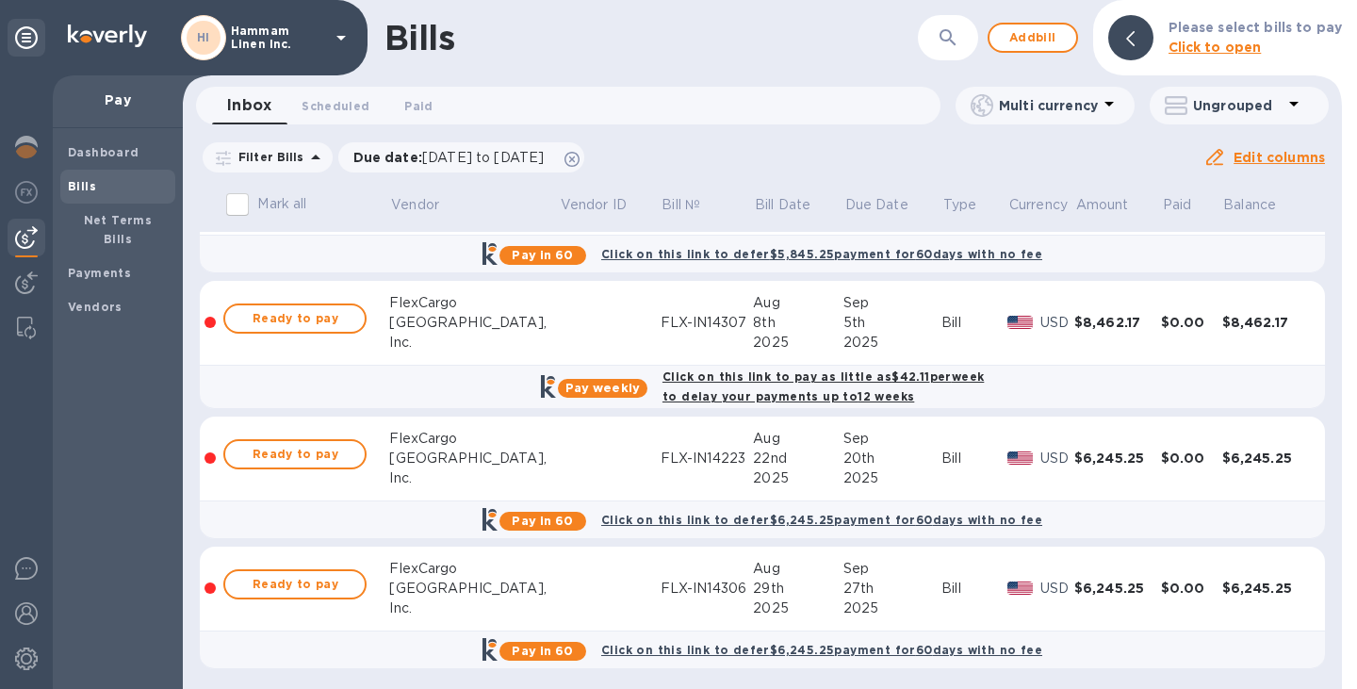
scroll to position [85, 0]
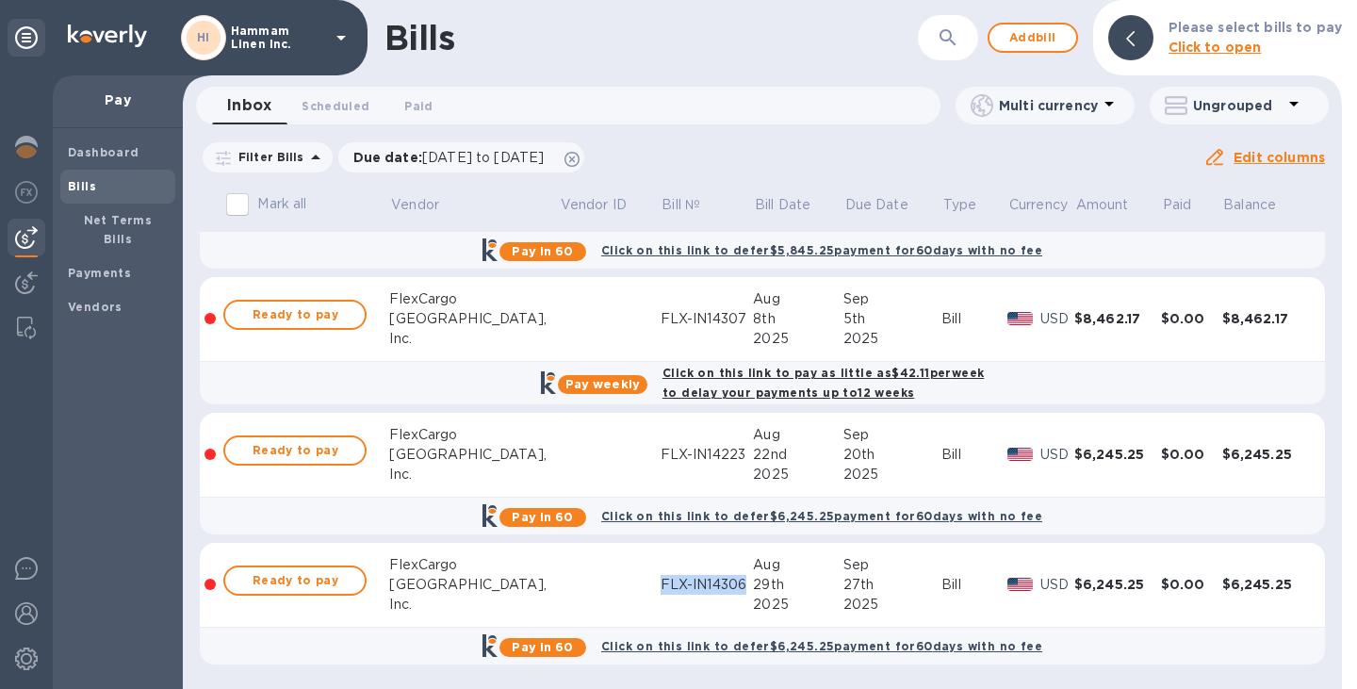
drag, startPoint x: 576, startPoint y: 580, endPoint x: 682, endPoint y: 595, distance: 106.7
click at [682, 595] on tr "Ready to pay FlexCargo USA, Inc. FLX-IN14306 Aug 29th 2025 Sep 27th 2025 Bill U…" at bounding box center [763, 585] width 1126 height 85
copy div "FLX-IN14306"
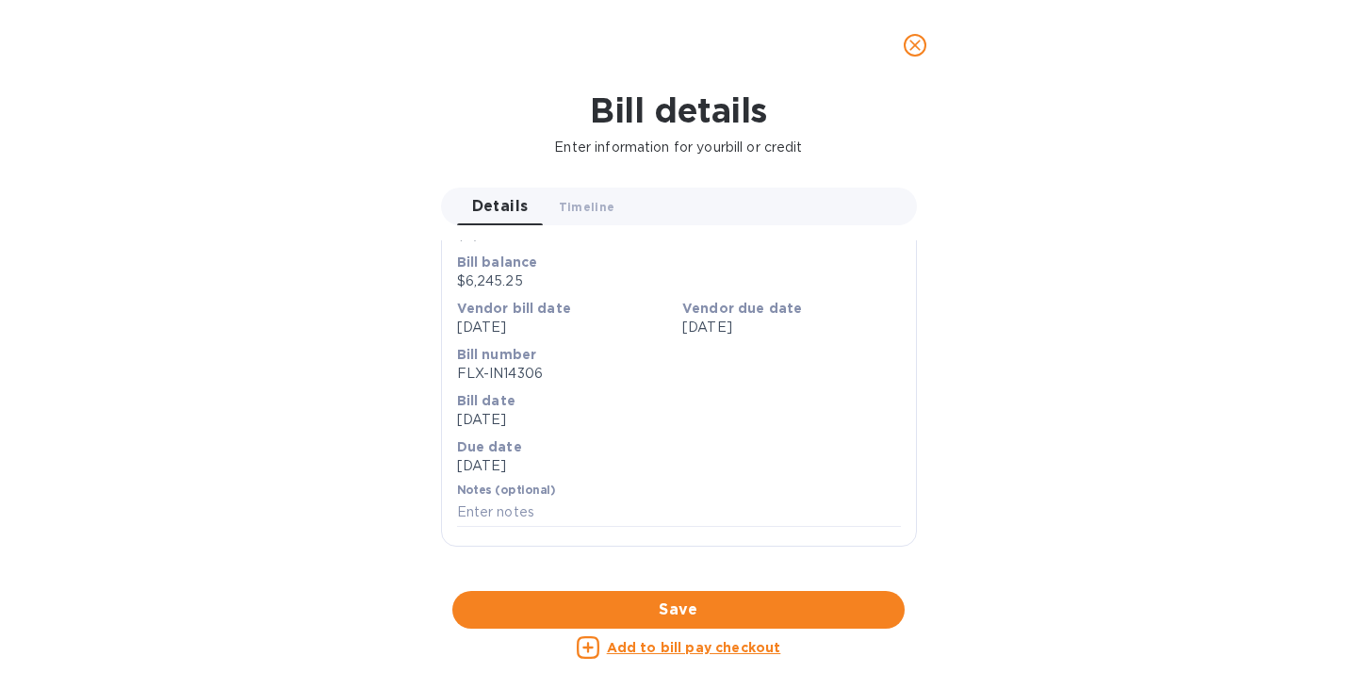
scroll to position [237, 0]
click at [510, 364] on p "FLX-IN14306" at bounding box center [679, 374] width 444 height 20
copy p "FLX-IN14306"
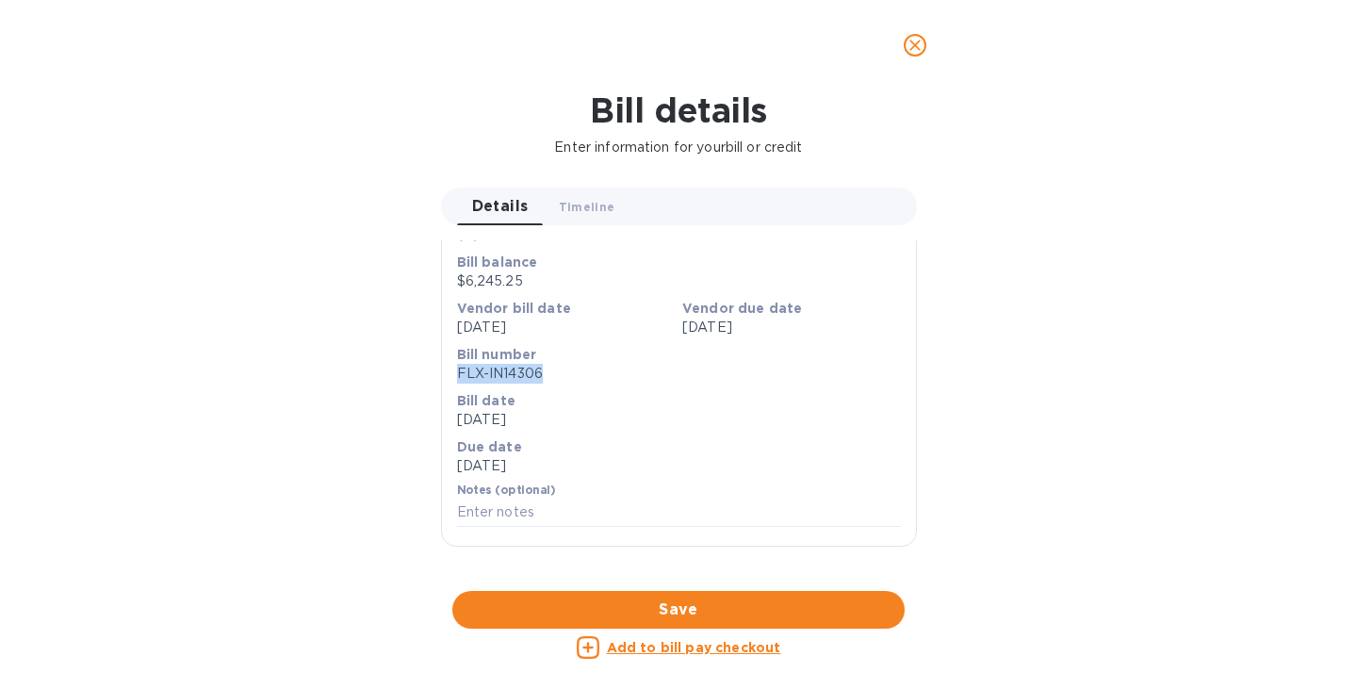
click at [921, 52] on icon "close" at bounding box center [915, 45] width 19 height 19
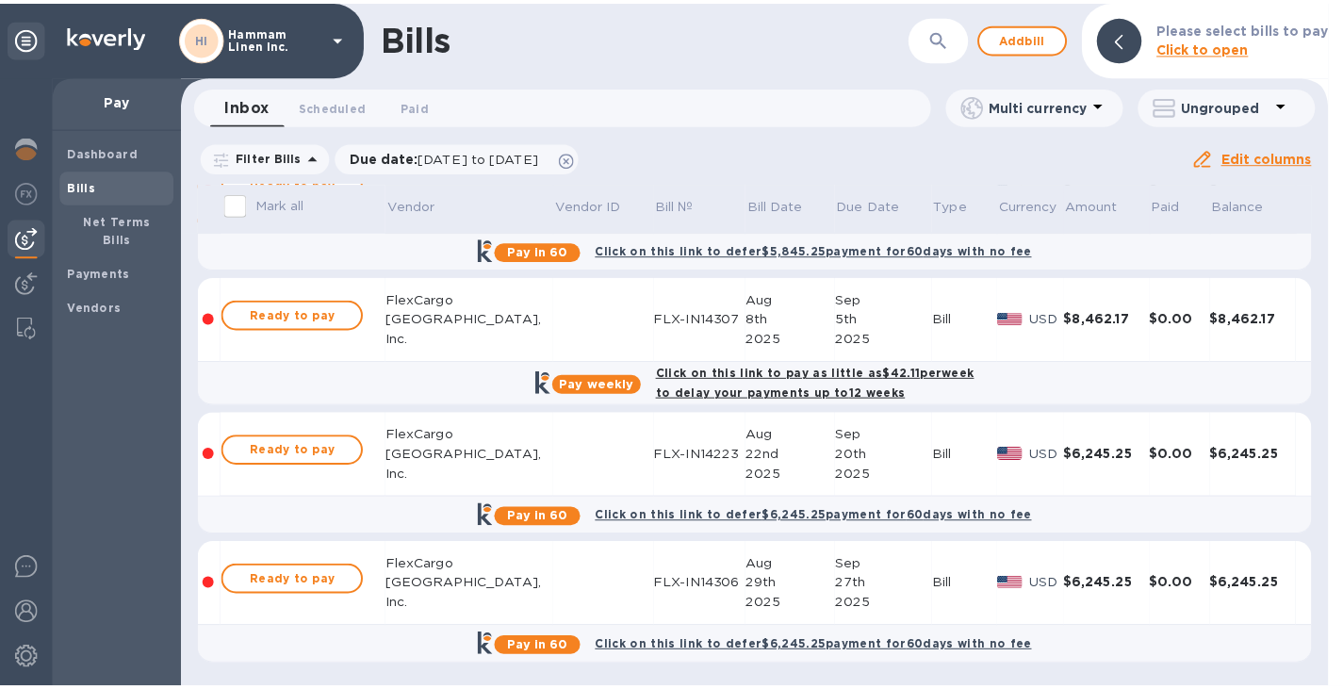
scroll to position [0, 0]
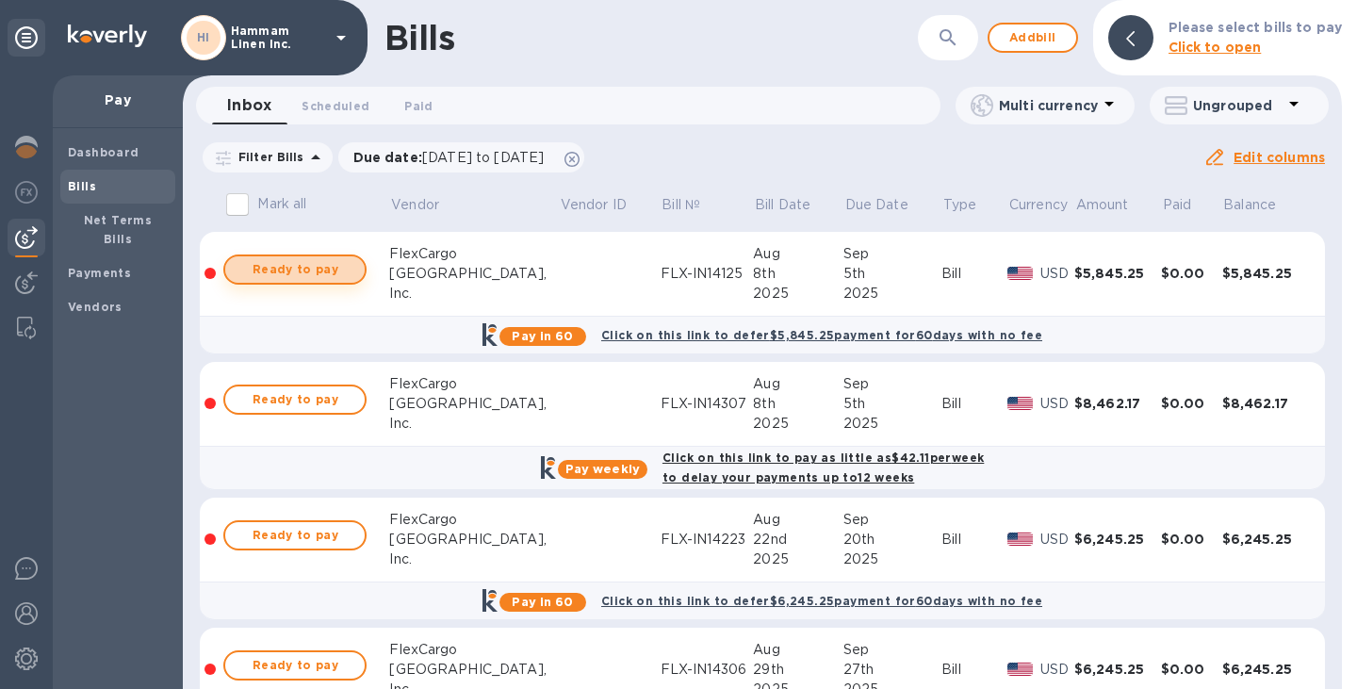
click at [269, 268] on span "Ready to pay" at bounding box center [294, 269] width 109 height 23
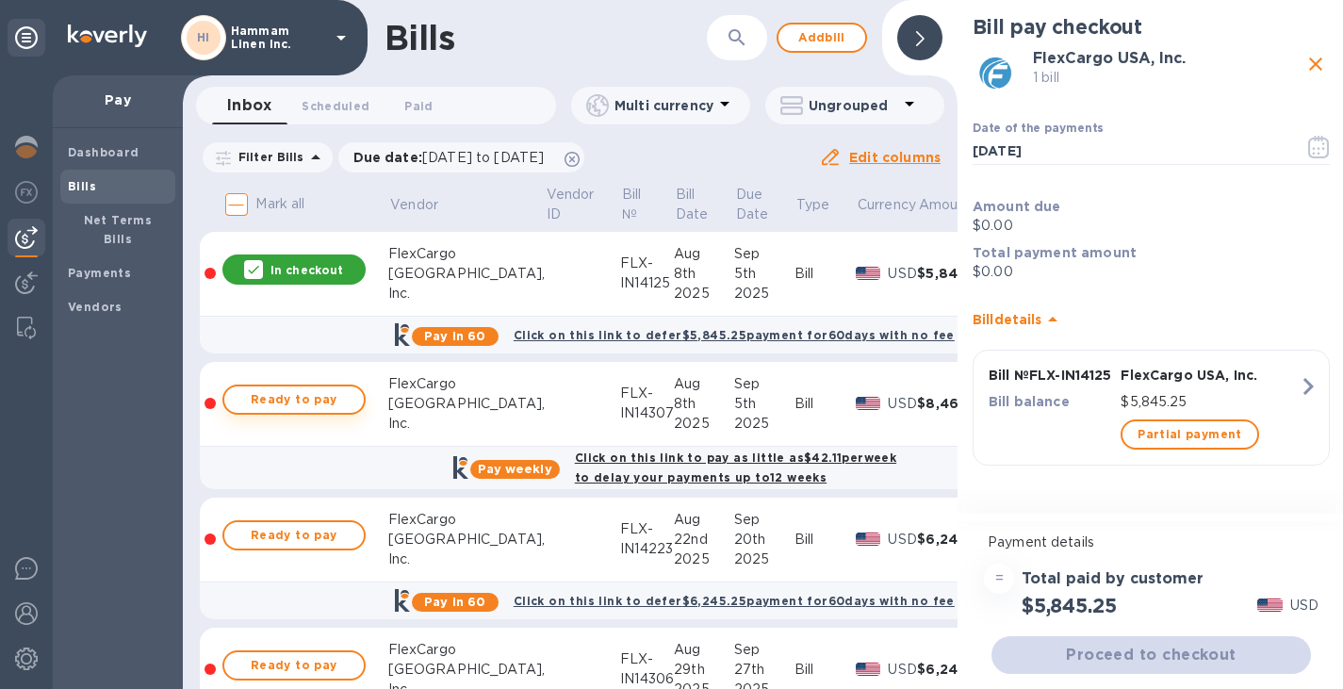
click at [285, 405] on span "Ready to pay" at bounding box center [293, 399] width 109 height 23
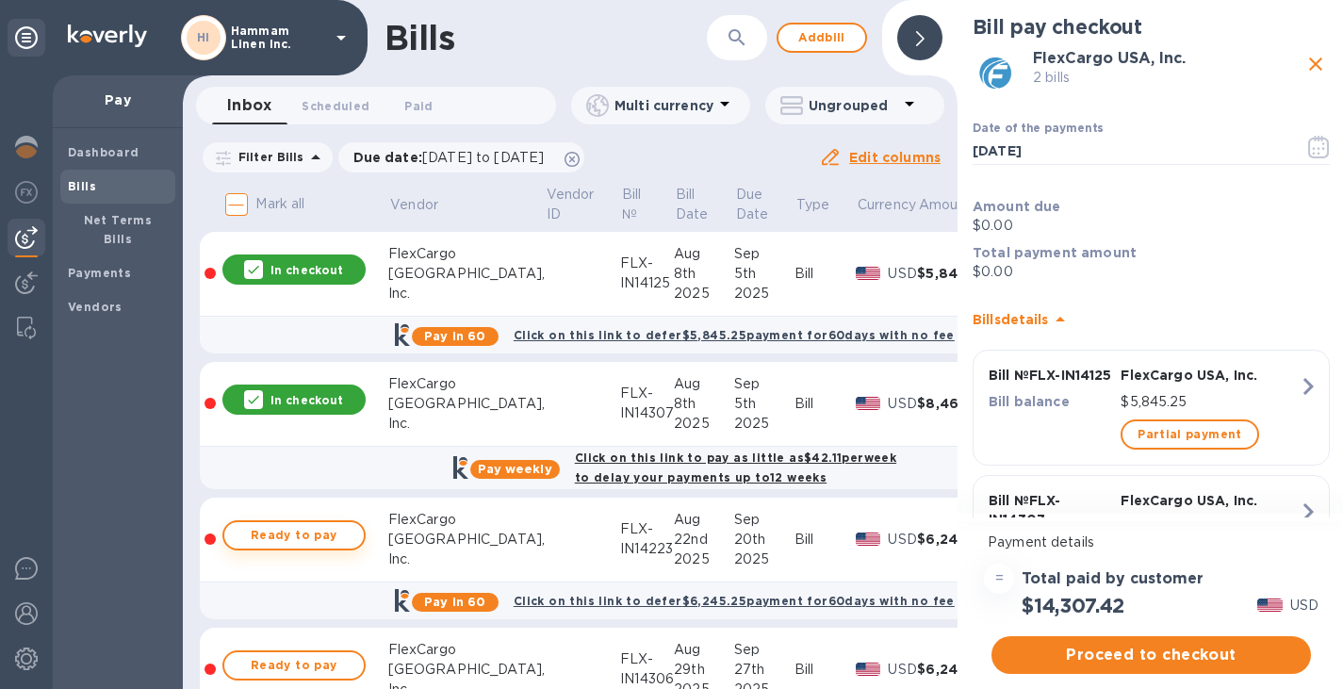
click at [295, 534] on span "Ready to pay" at bounding box center [293, 535] width 109 height 23
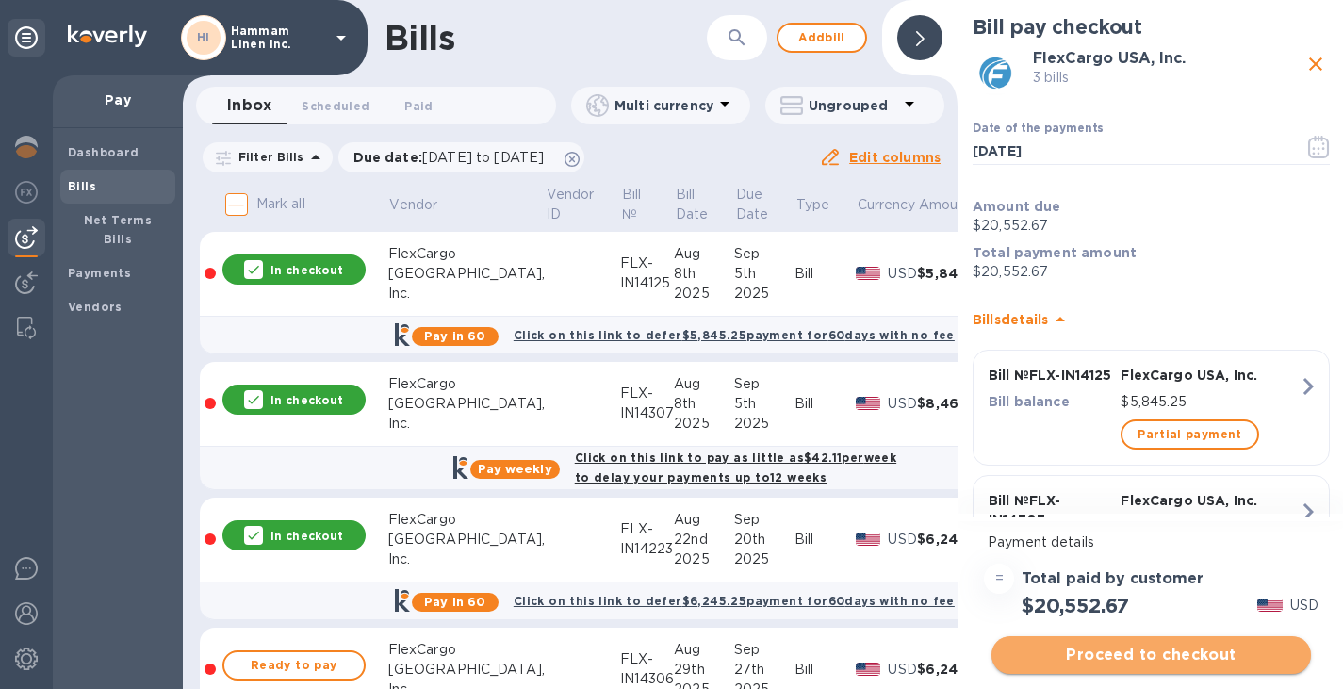
click at [1172, 649] on span "Proceed to checkout" at bounding box center [1151, 655] width 289 height 23
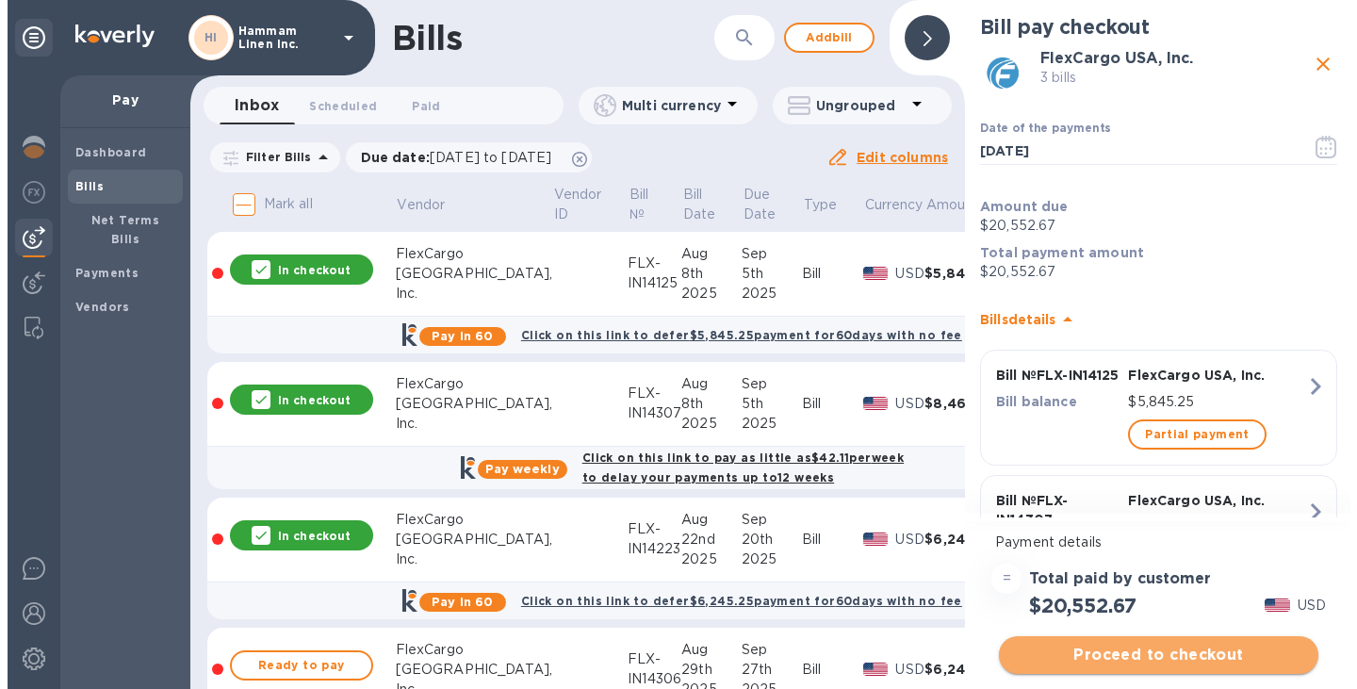
scroll to position [0, 0]
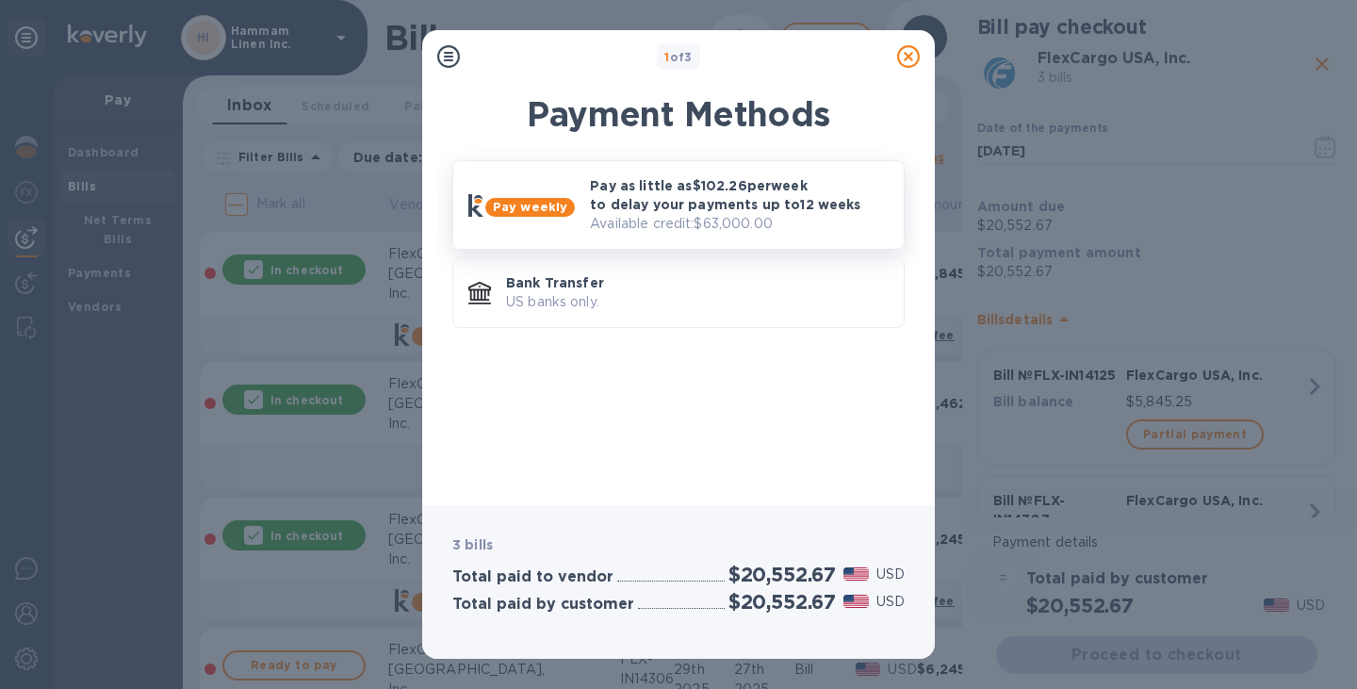
click at [713, 217] on p "Available credit: $63,000.00" at bounding box center [739, 224] width 299 height 20
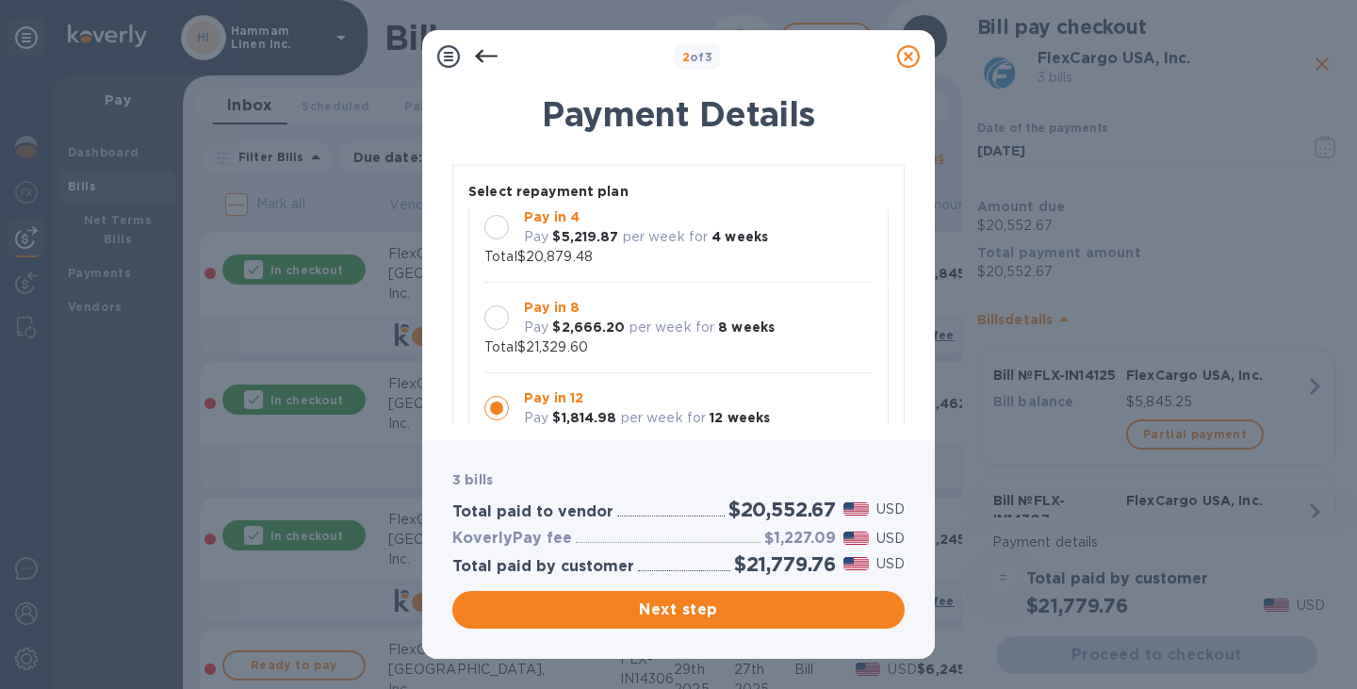
scroll to position [124, 0]
click at [506, 313] on div at bounding box center [497, 316] width 25 height 25
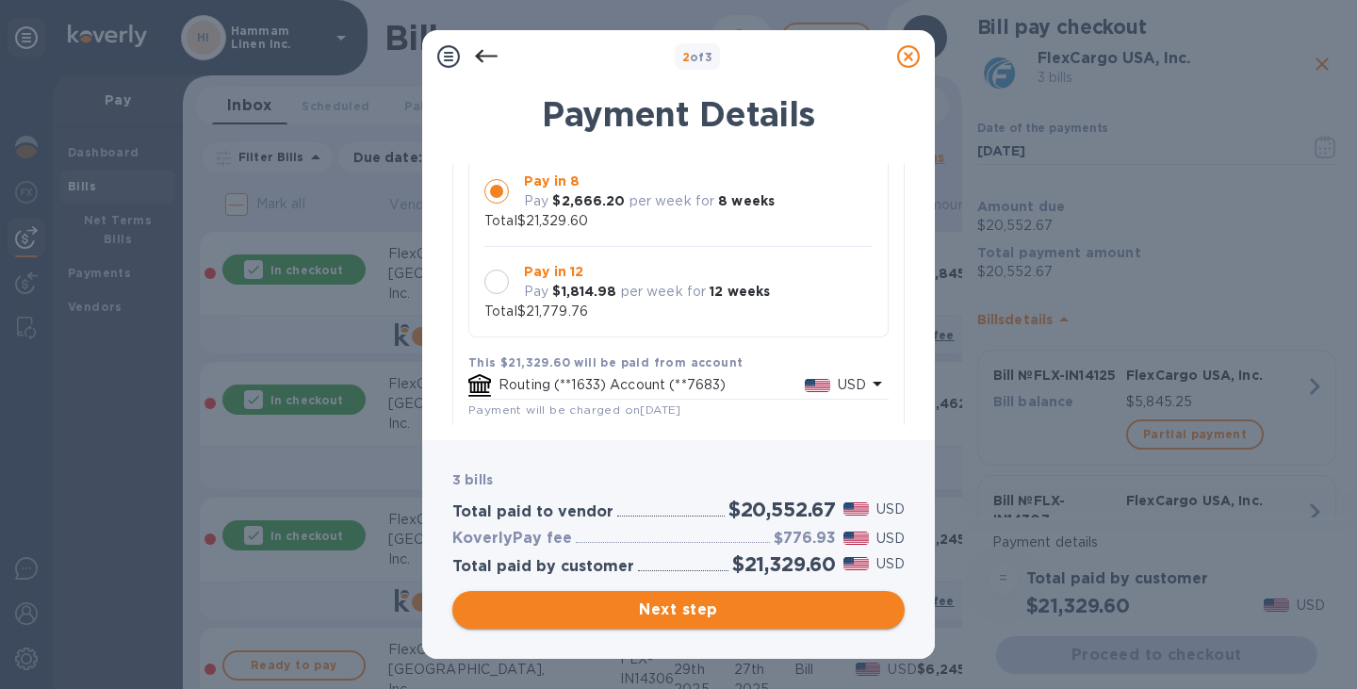
click at [705, 605] on span "Next step" at bounding box center [679, 610] width 422 height 23
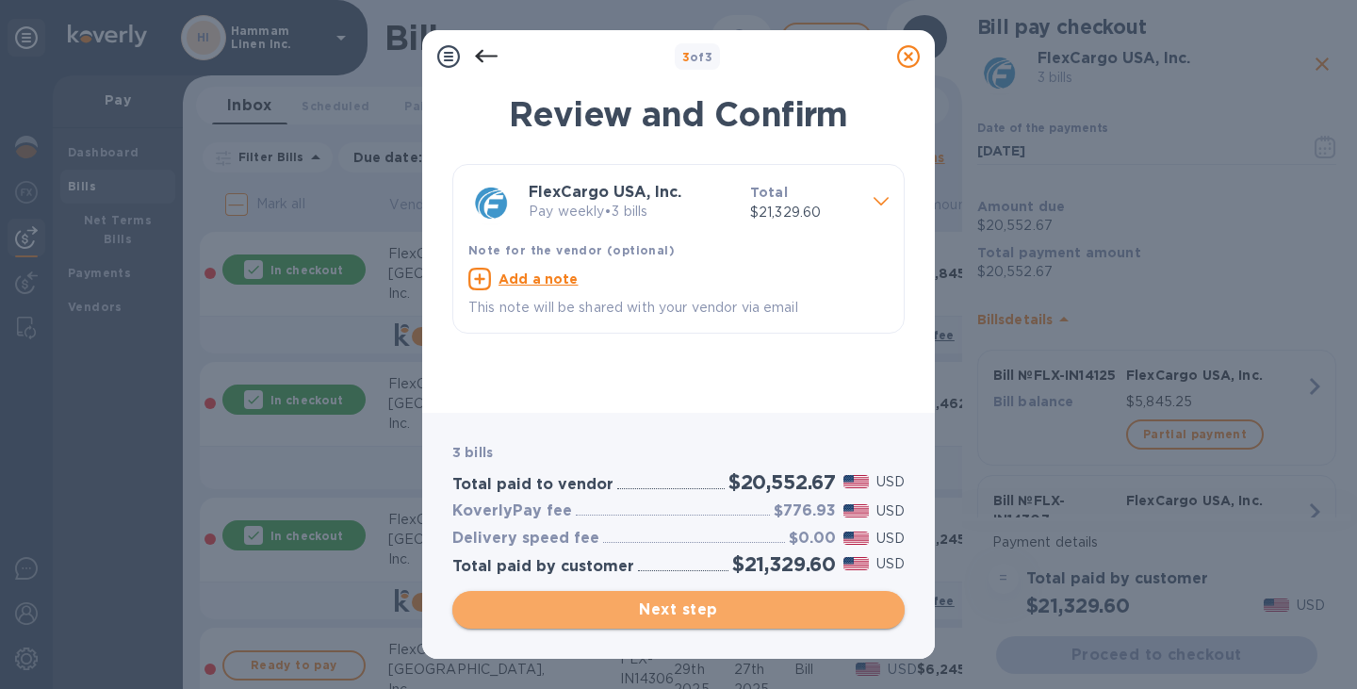
click at [675, 606] on span "Next step" at bounding box center [679, 610] width 422 height 23
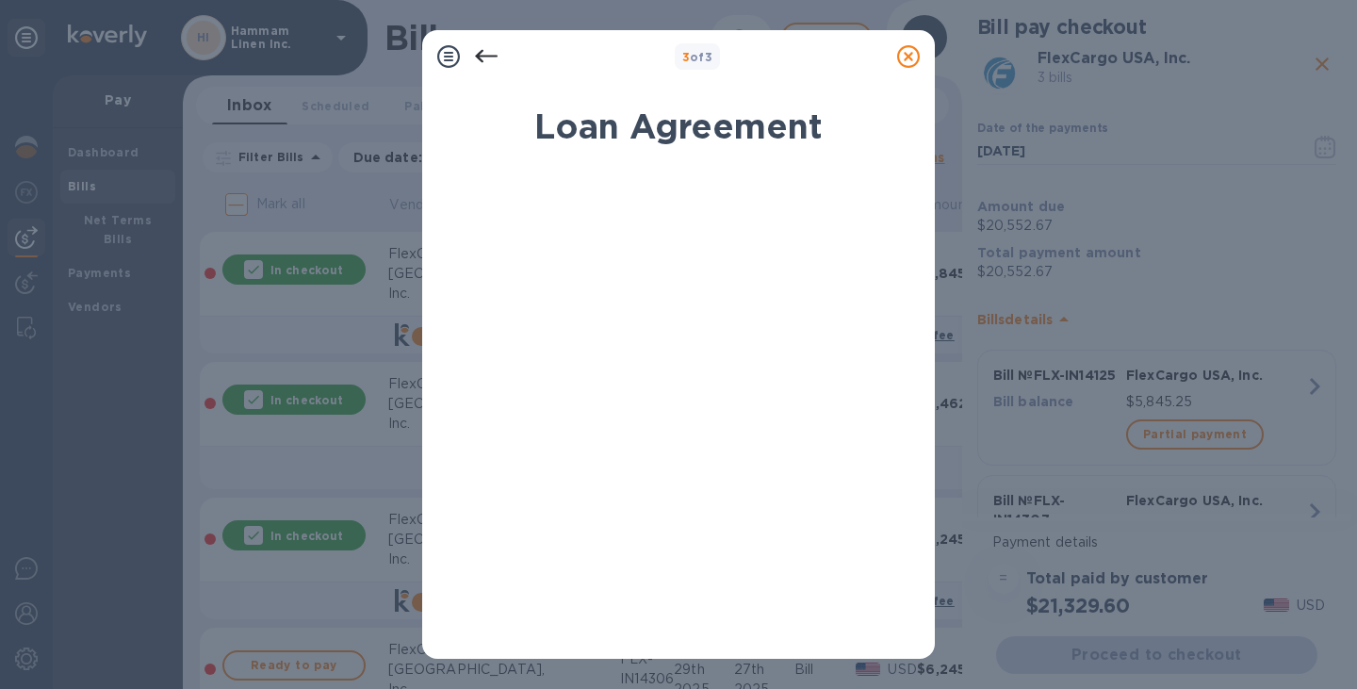
scroll to position [364, 0]
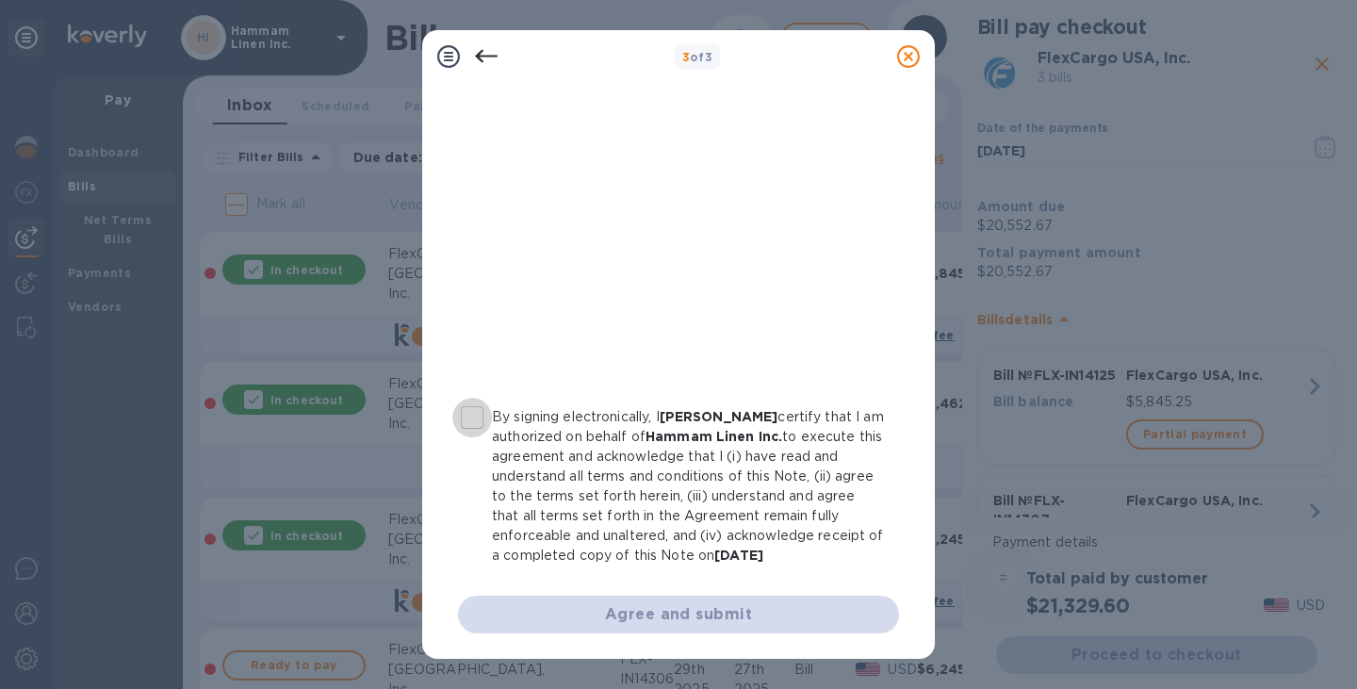
click at [477, 417] on input "By signing electronically, I [PERSON_NAME] certify that I am authorized on beha…" at bounding box center [472, 418] width 40 height 40
checkbox input "true"
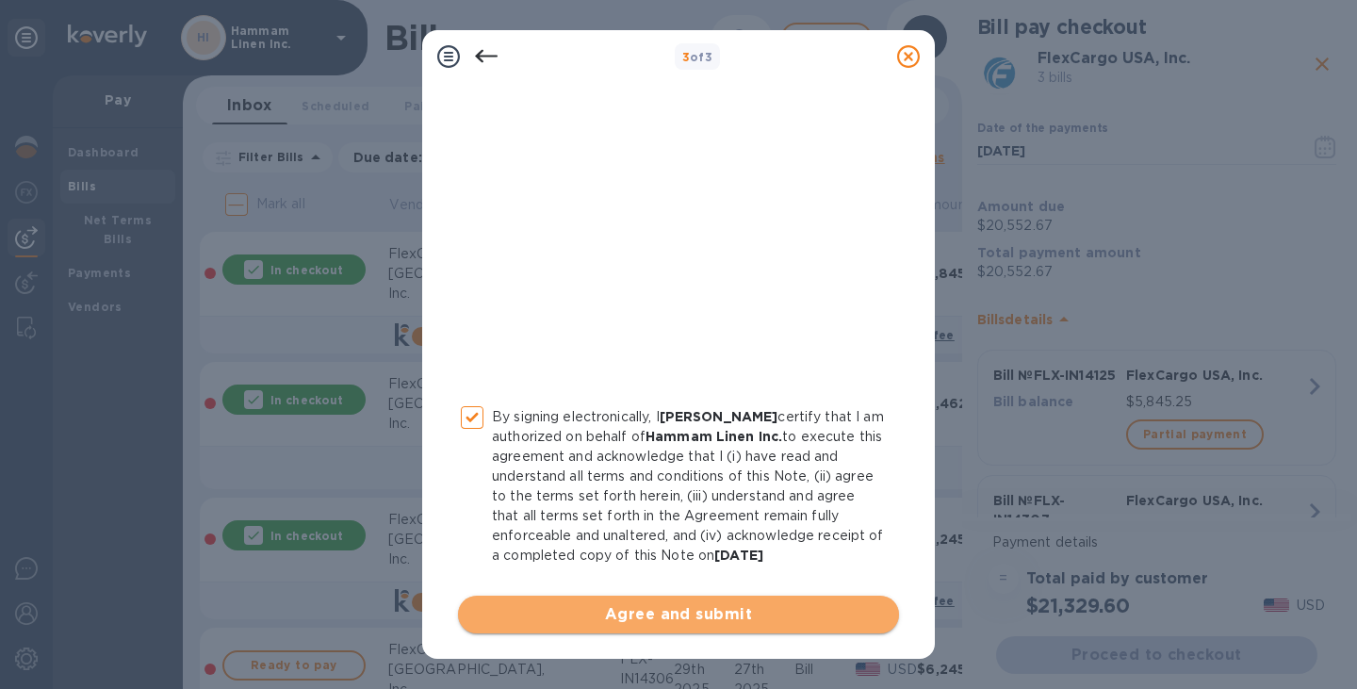
click at [684, 613] on span "Agree and submit" at bounding box center [678, 614] width 411 height 23
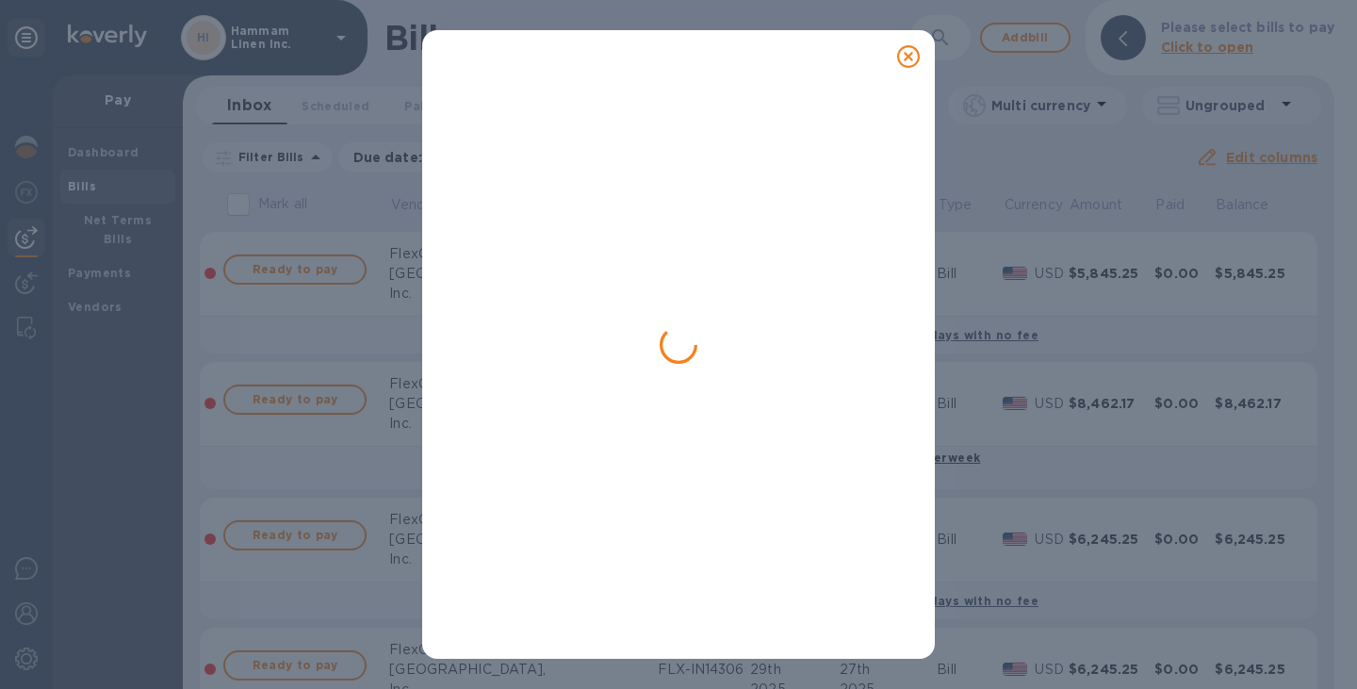
click at [912, 58] on icon at bounding box center [908, 56] width 23 height 23
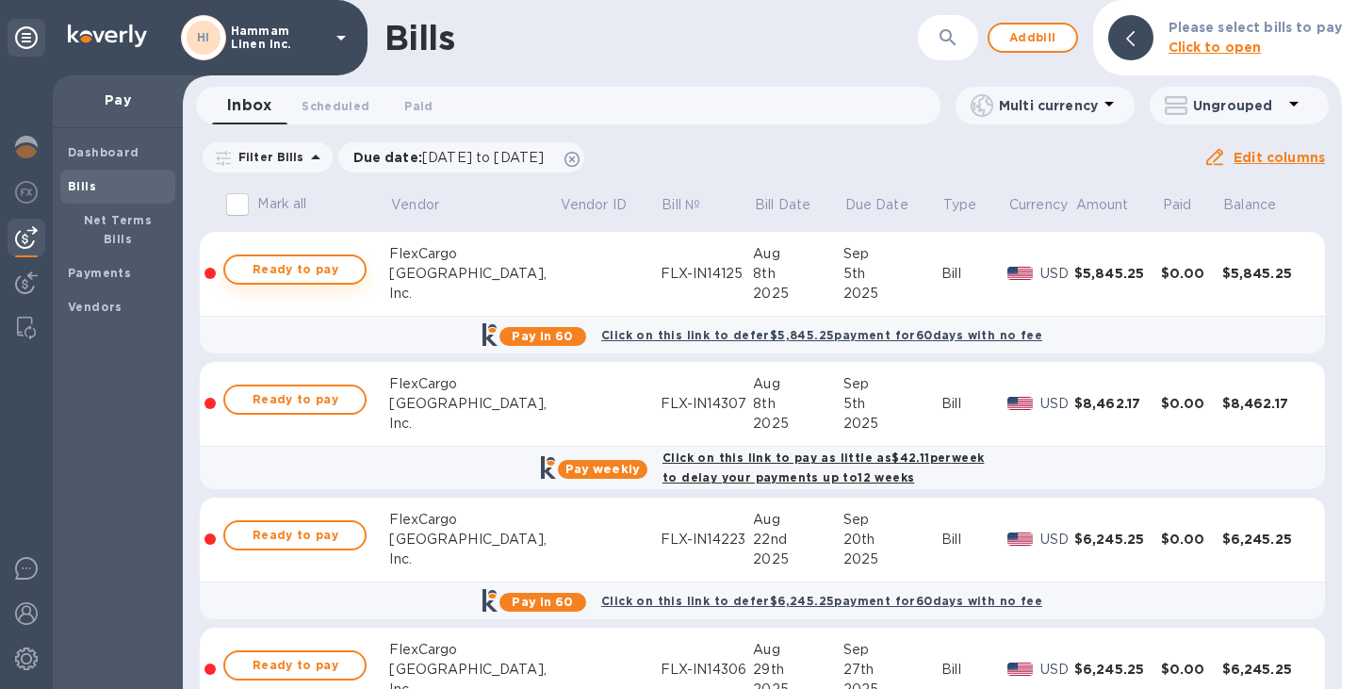
click at [288, 264] on span "Ready to pay" at bounding box center [294, 269] width 109 height 23
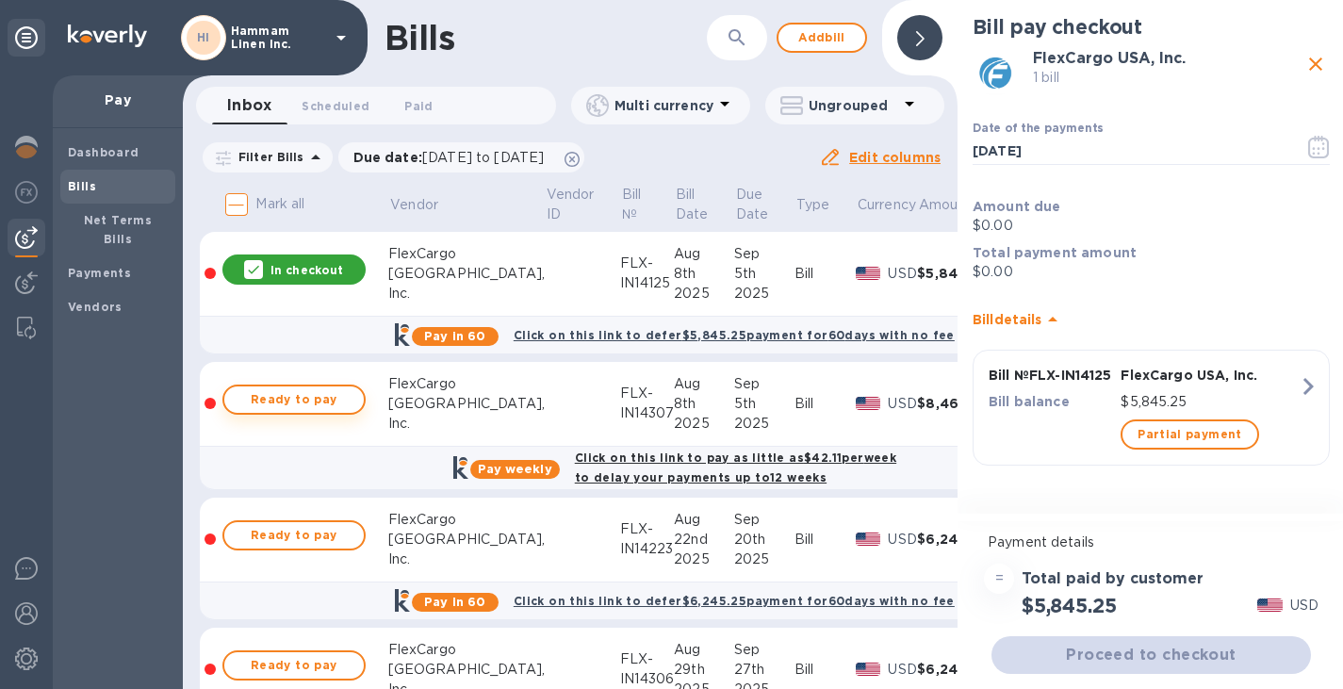
click at [294, 410] on span "Ready to pay" at bounding box center [293, 399] width 109 height 23
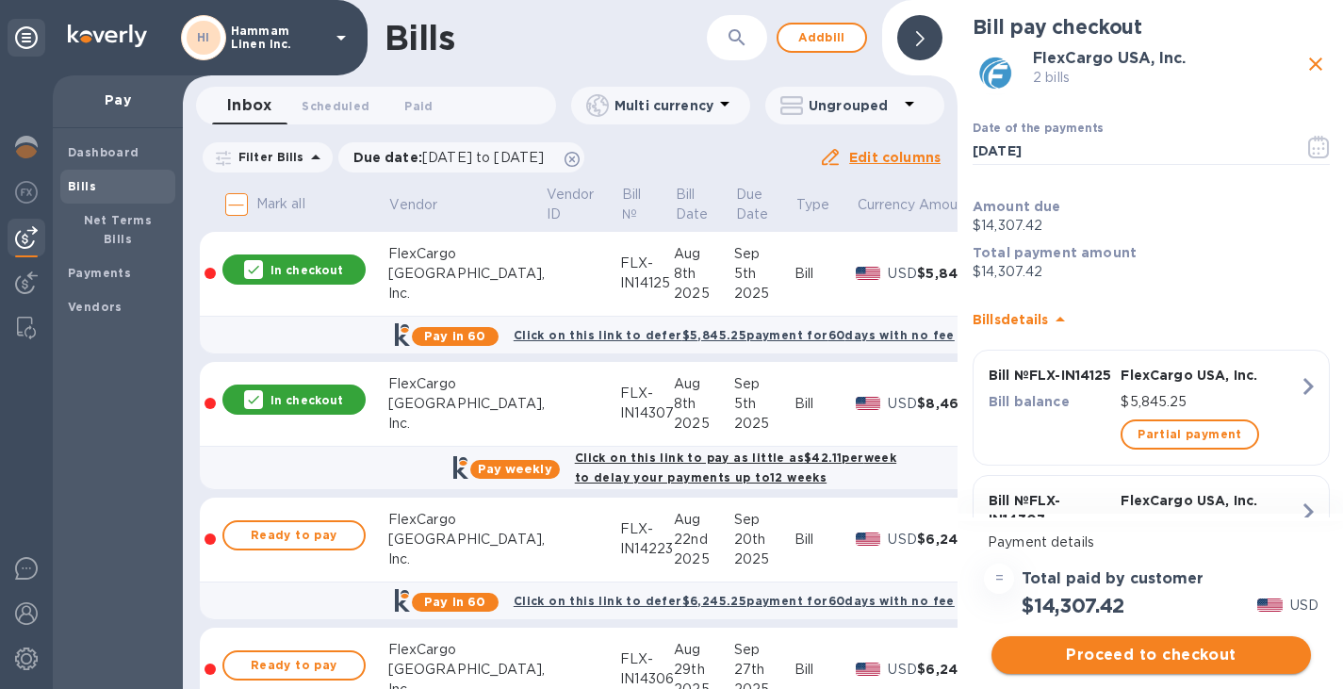
click at [1164, 652] on span "Proceed to checkout" at bounding box center [1151, 655] width 289 height 23
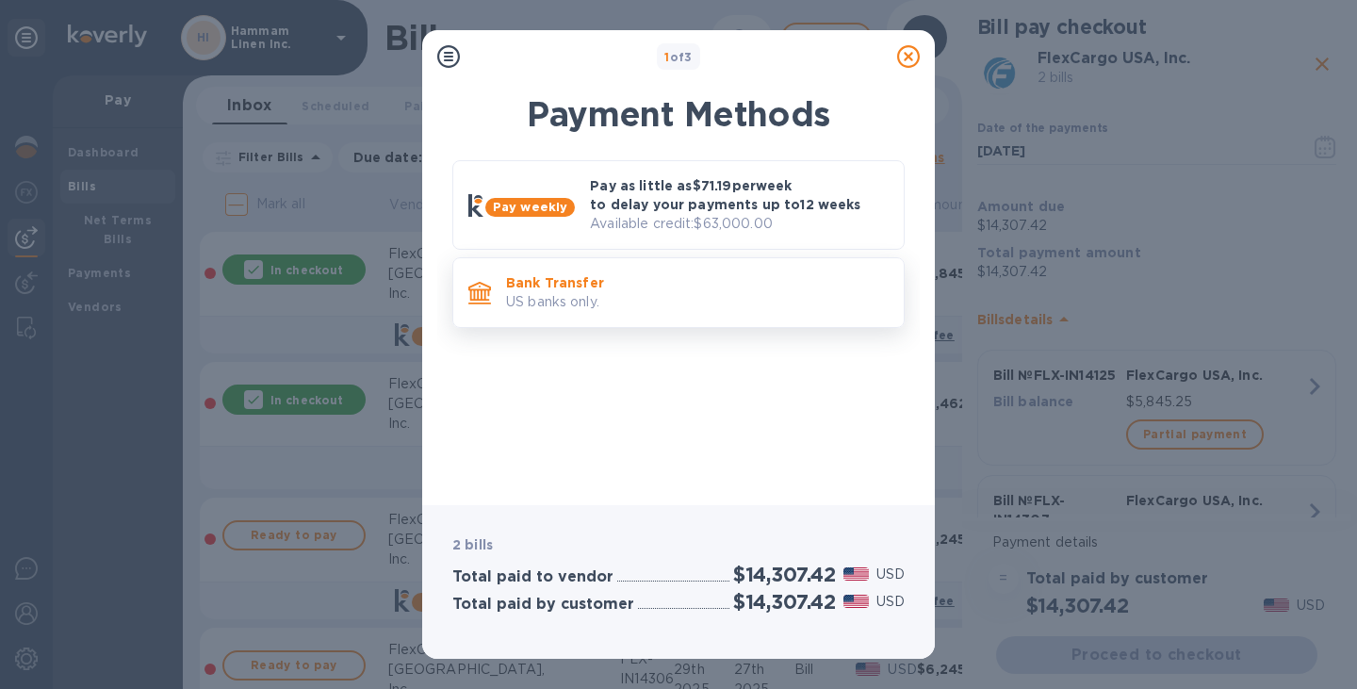
click at [612, 284] on p "Bank Transfer" at bounding box center [697, 282] width 383 height 19
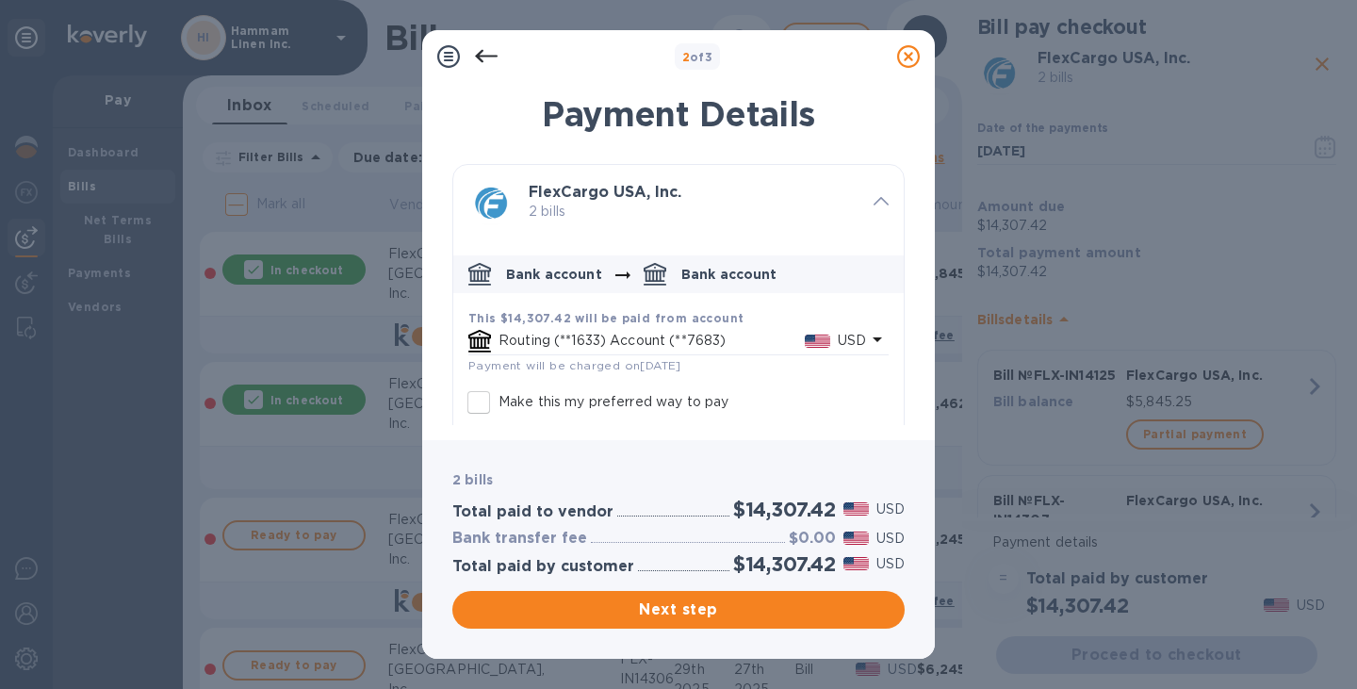
scroll to position [82, 0]
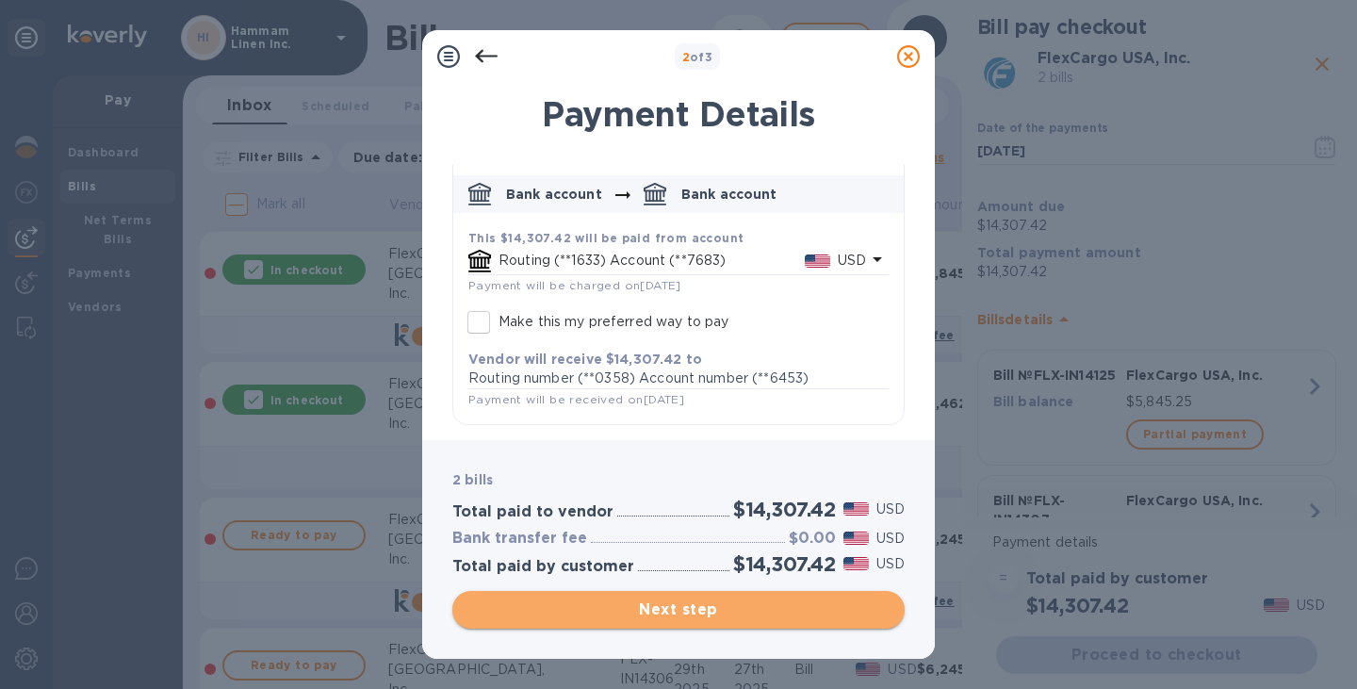
click at [683, 607] on span "Next step" at bounding box center [679, 610] width 422 height 23
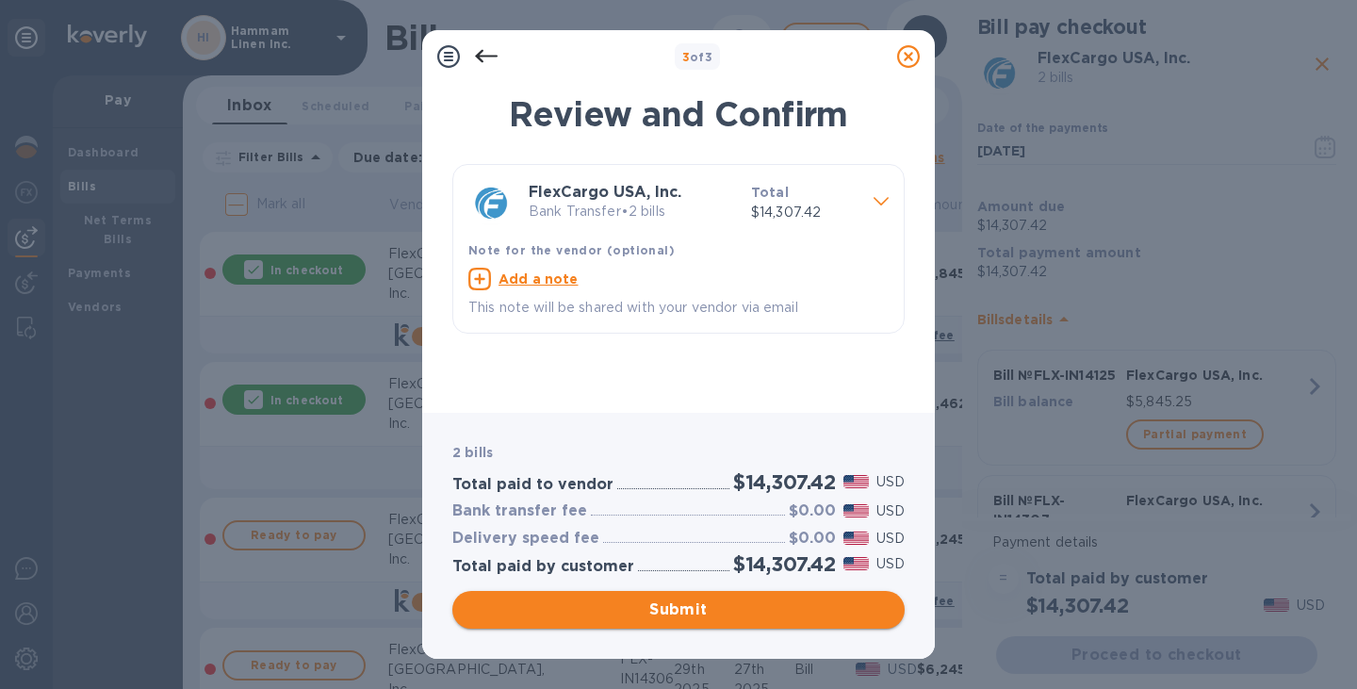
click at [730, 605] on span "Submit" at bounding box center [679, 610] width 422 height 23
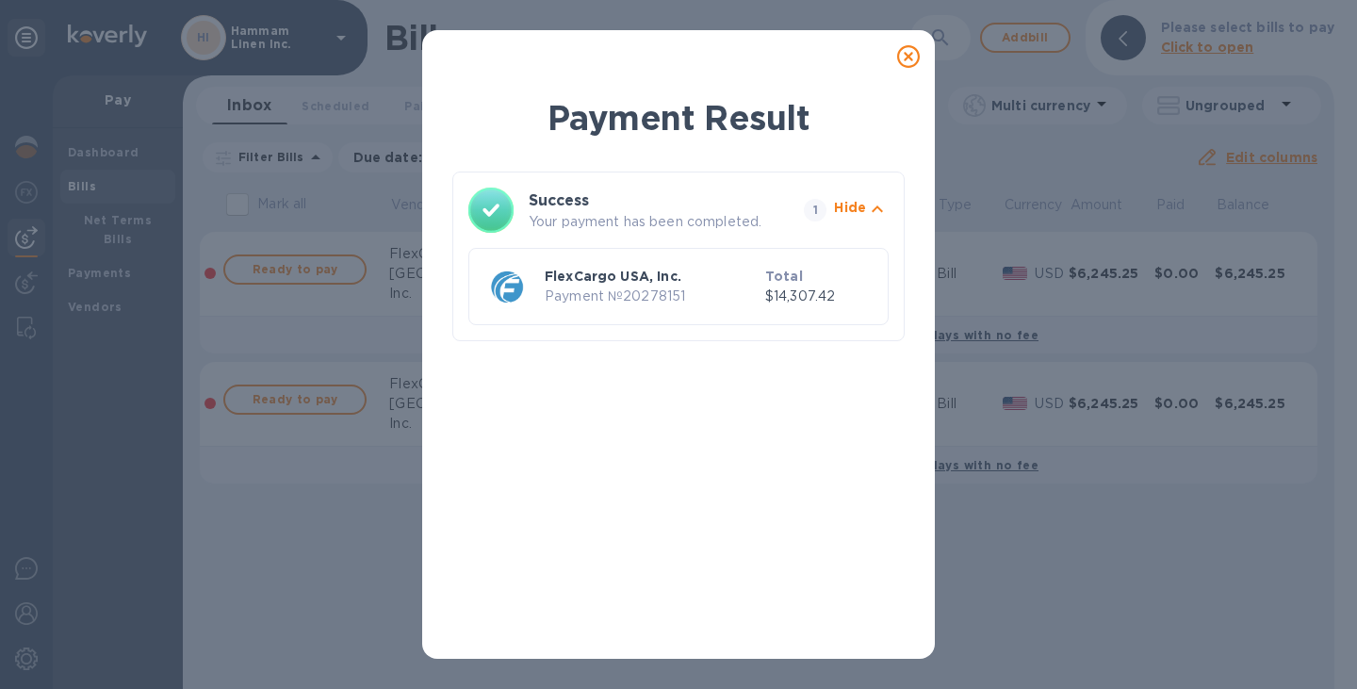
click at [776, 280] on b "Total" at bounding box center [784, 276] width 38 height 15
click at [879, 212] on icon "button" at bounding box center [877, 209] width 23 height 23
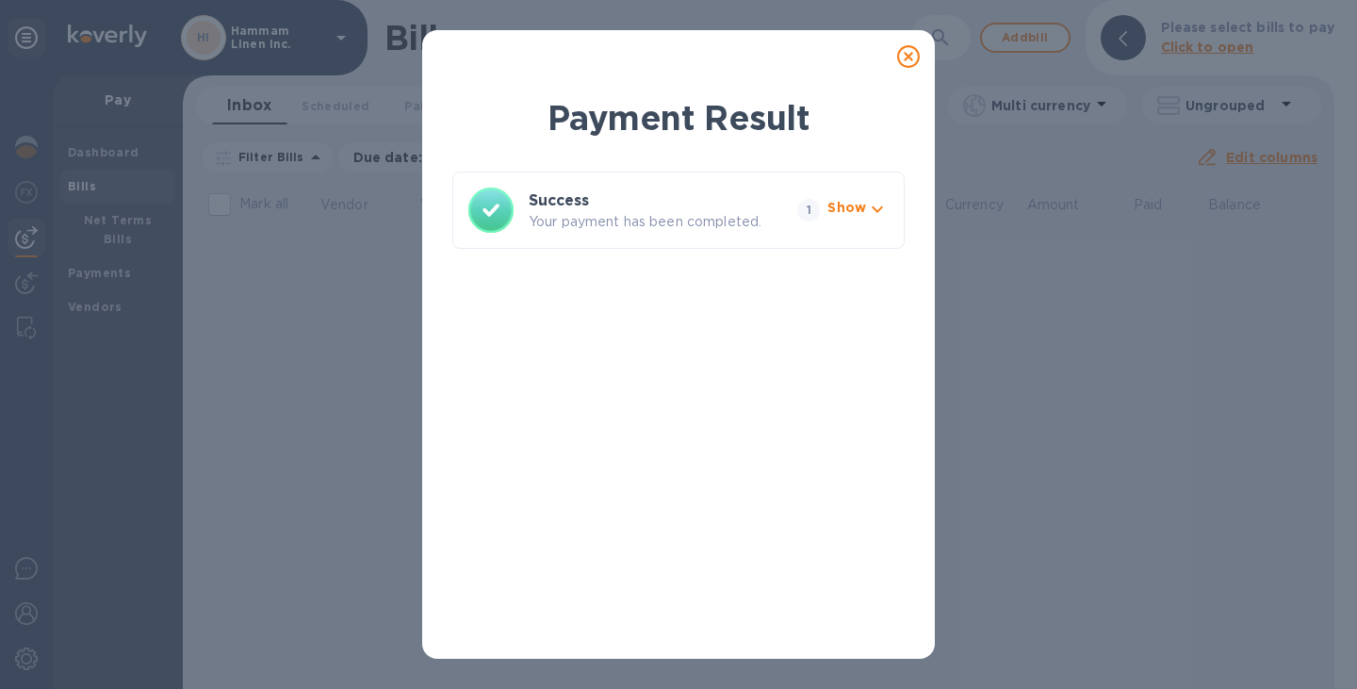
click at [879, 212] on icon "button" at bounding box center [877, 209] width 23 height 23
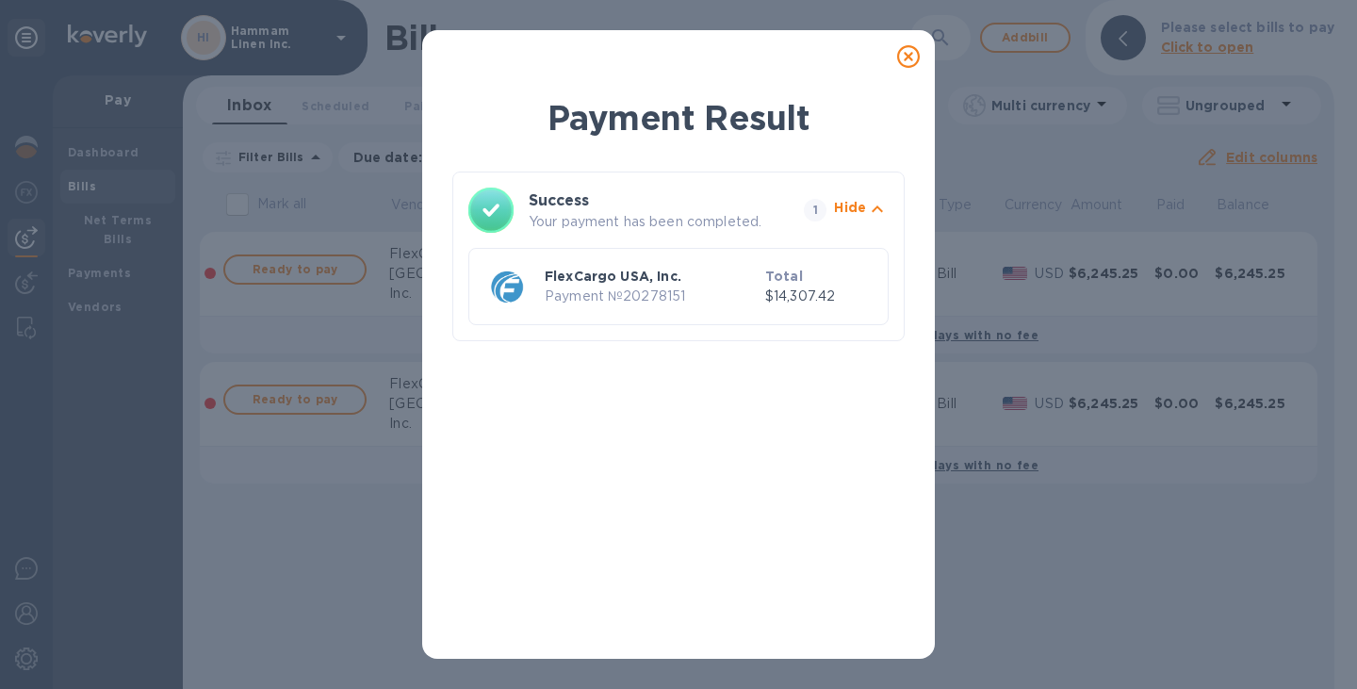
click at [678, 228] on p "Your payment has been completed." at bounding box center [663, 222] width 268 height 20
click at [687, 323] on div "FlexCargo USA, Inc. Payment № 20278151 Total $14,307.42" at bounding box center [679, 286] width 420 height 77
click at [915, 49] on icon at bounding box center [908, 56] width 23 height 23
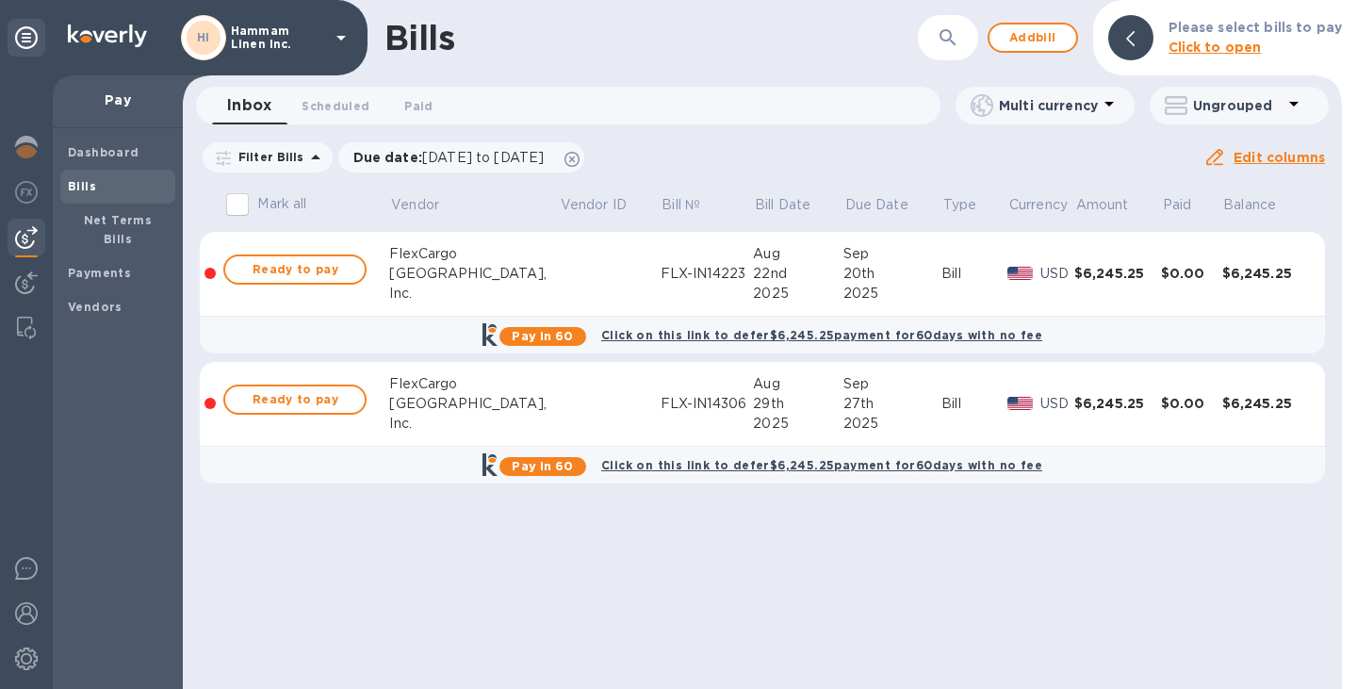
click at [277, 155] on p "Filter Bills" at bounding box center [268, 157] width 74 height 16
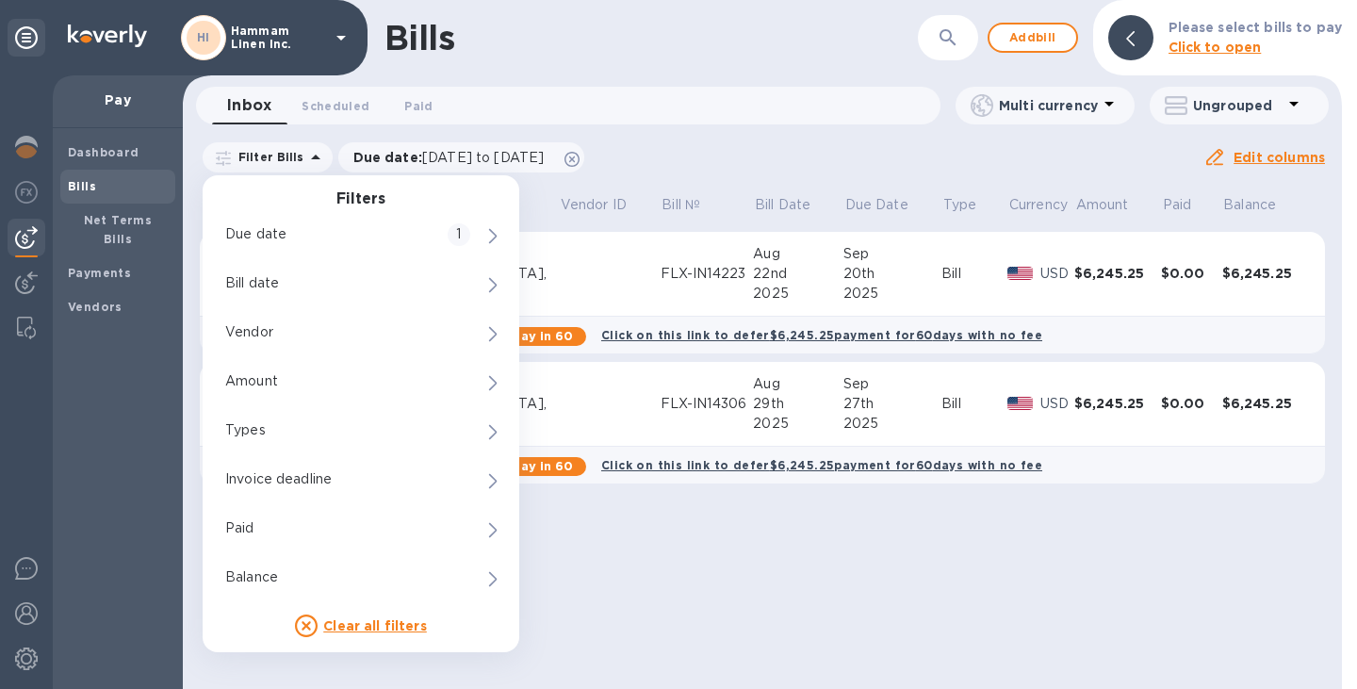
click at [277, 155] on p "Filter Bills" at bounding box center [268, 157] width 74 height 16
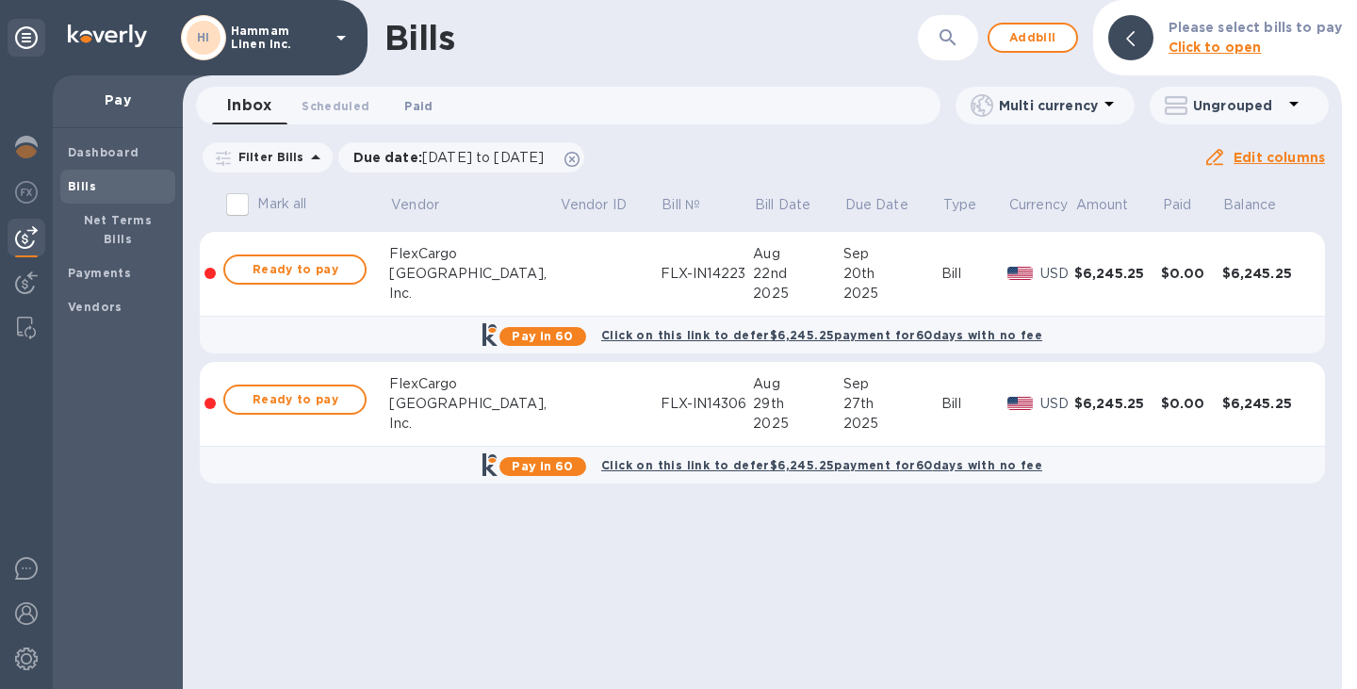
click at [404, 101] on span "Paid 0" at bounding box center [418, 106] width 28 height 20
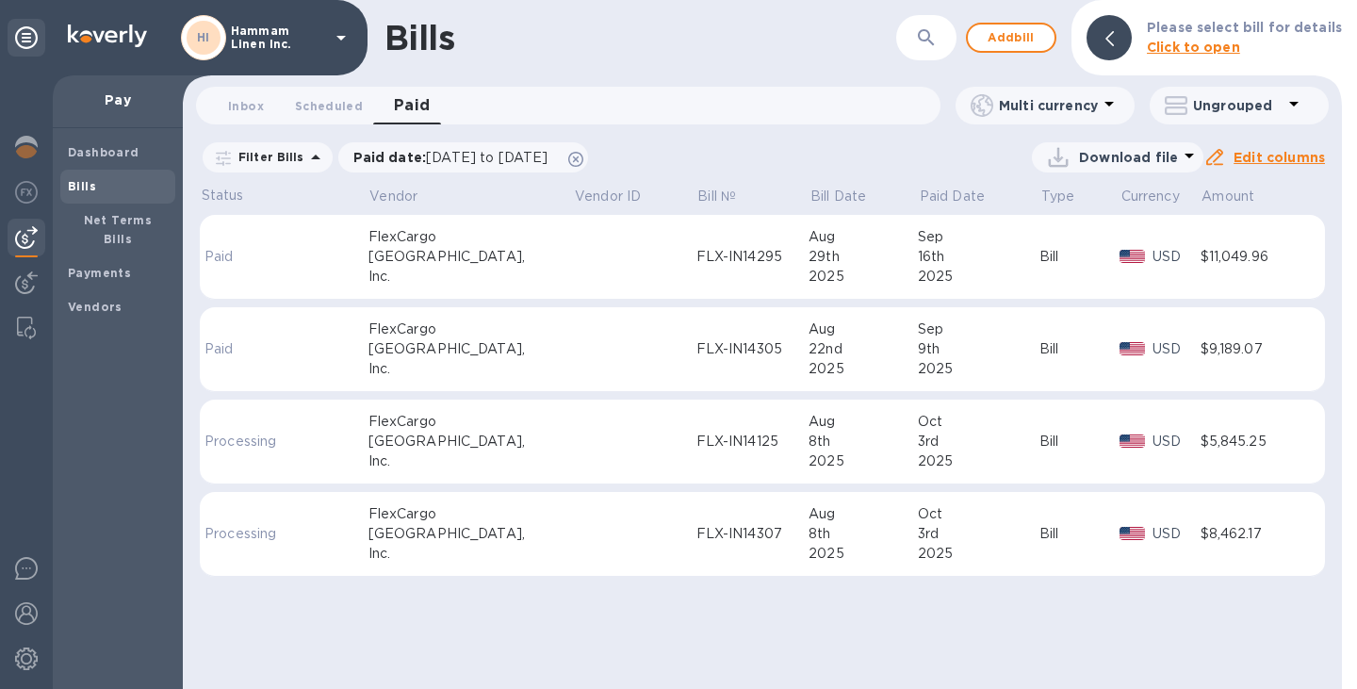
click at [697, 438] on div "FLX-IN14125" at bounding box center [753, 442] width 113 height 20
click at [677, 392] on tr "Paid FlexCargo USA, Inc. FLX-IN14305 Aug 22nd 2025 Sep 9th 2025 Bill USD $9,189…" at bounding box center [763, 349] width 1126 height 85
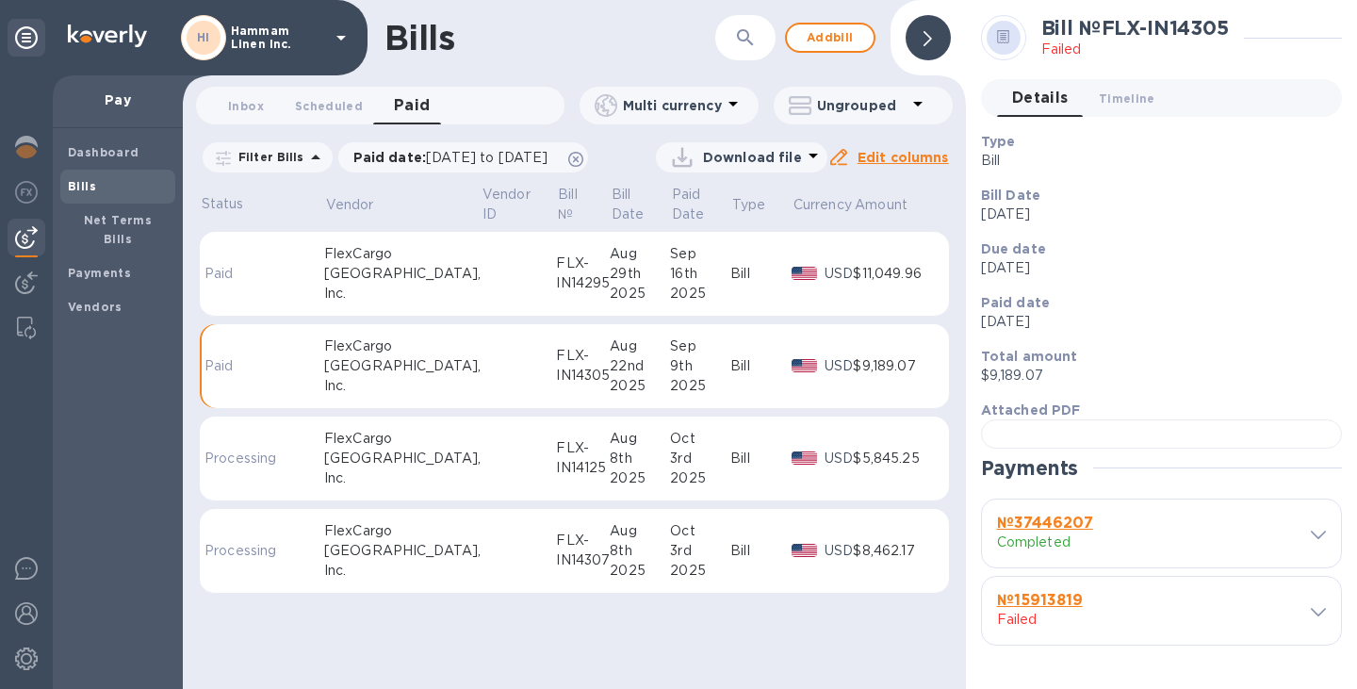
click at [641, 469] on div "8th" at bounding box center [640, 459] width 60 height 20
drag, startPoint x: 1106, startPoint y: 28, endPoint x: 1225, endPoint y: 20, distance: 119.1
click at [1224, 20] on h2 "Bill № FLX-IN14125" at bounding box center [1133, 28] width 182 height 24
copy h2 "FLX-IN14125"
click at [556, 570] on div "FLX-IN14307" at bounding box center [583, 551] width 54 height 40
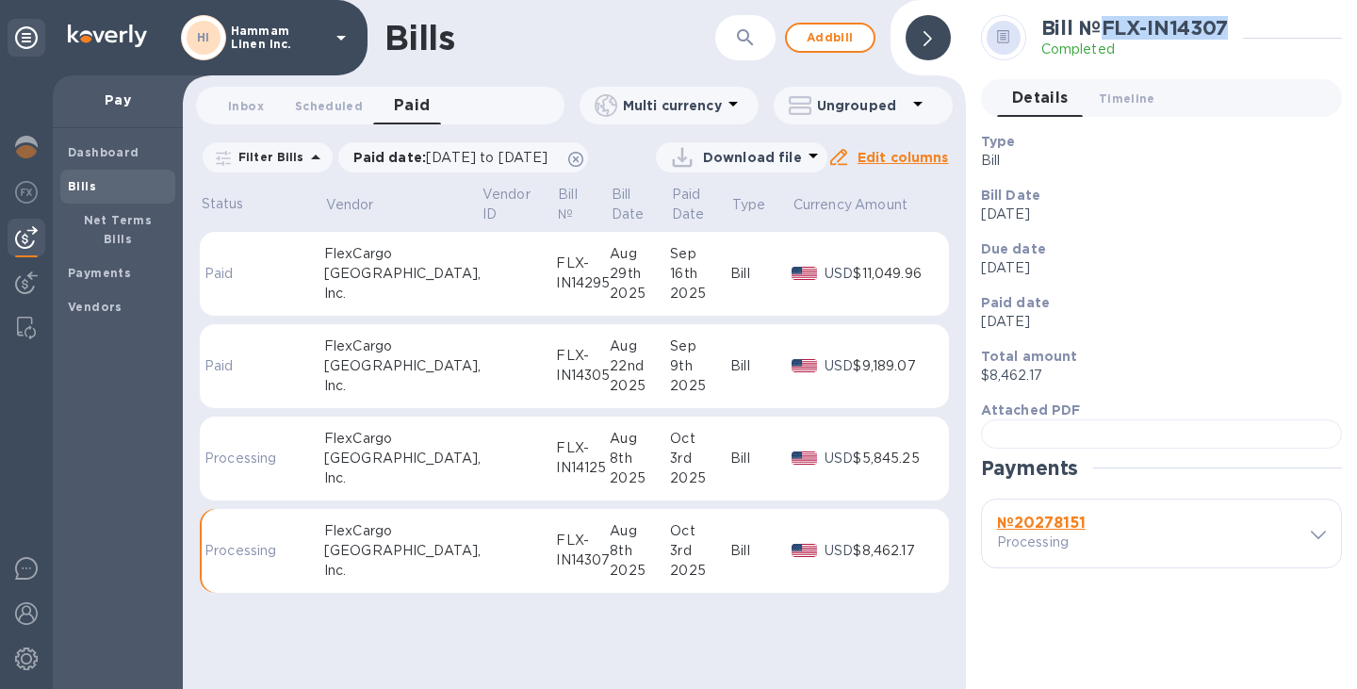
drag, startPoint x: 1108, startPoint y: 29, endPoint x: 1231, endPoint y: 19, distance: 123.9
click at [1228, 19] on h2 "Bill № FLX-IN14307" at bounding box center [1135, 28] width 187 height 24
copy h2 "FLX-IN14307"
